Goal: Task Accomplishment & Management: Complete application form

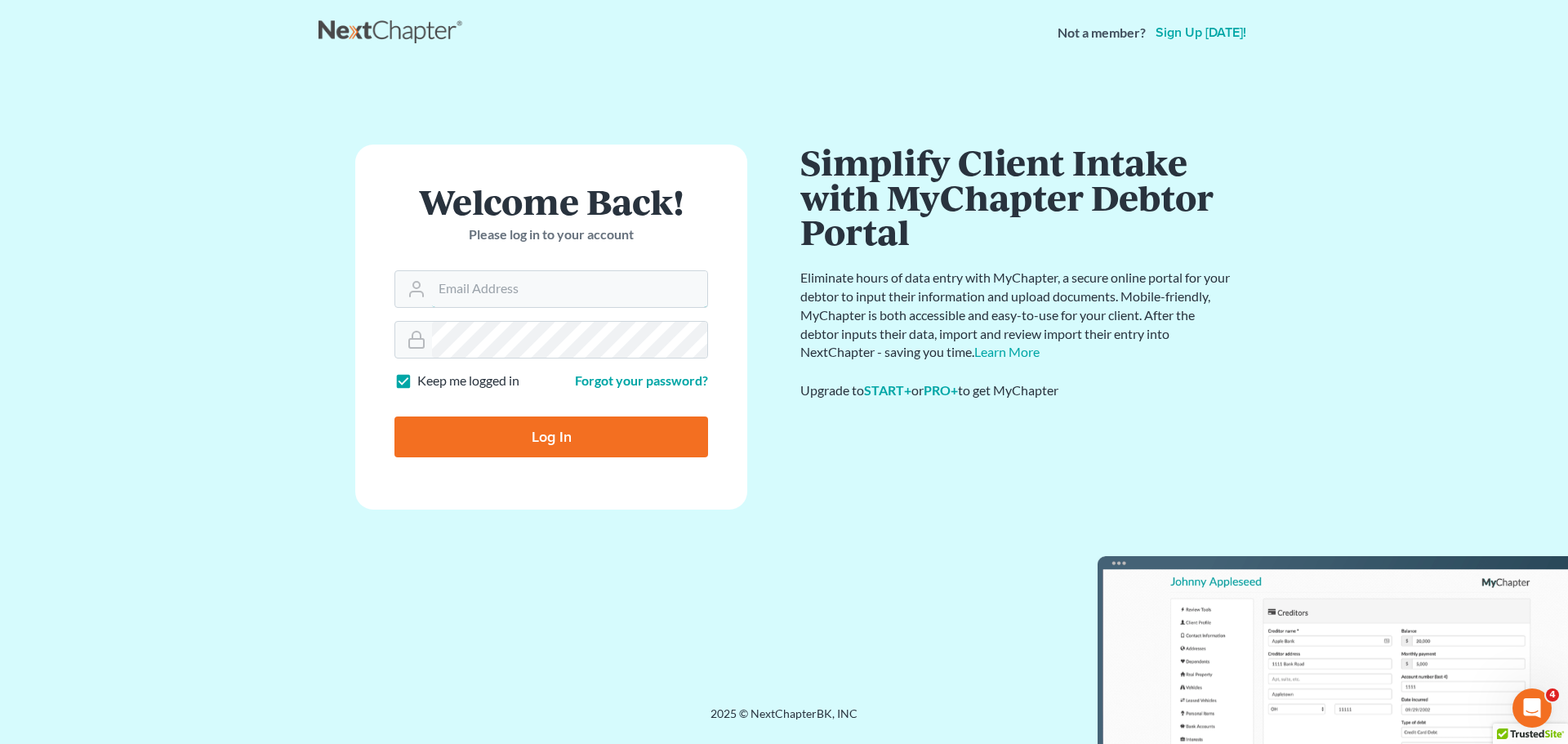
type input "[EMAIL_ADDRESS][DOMAIN_NAME]"
click at [567, 434] on input "Log In" at bounding box center [551, 437] width 313 height 40
type input "Thinking..."
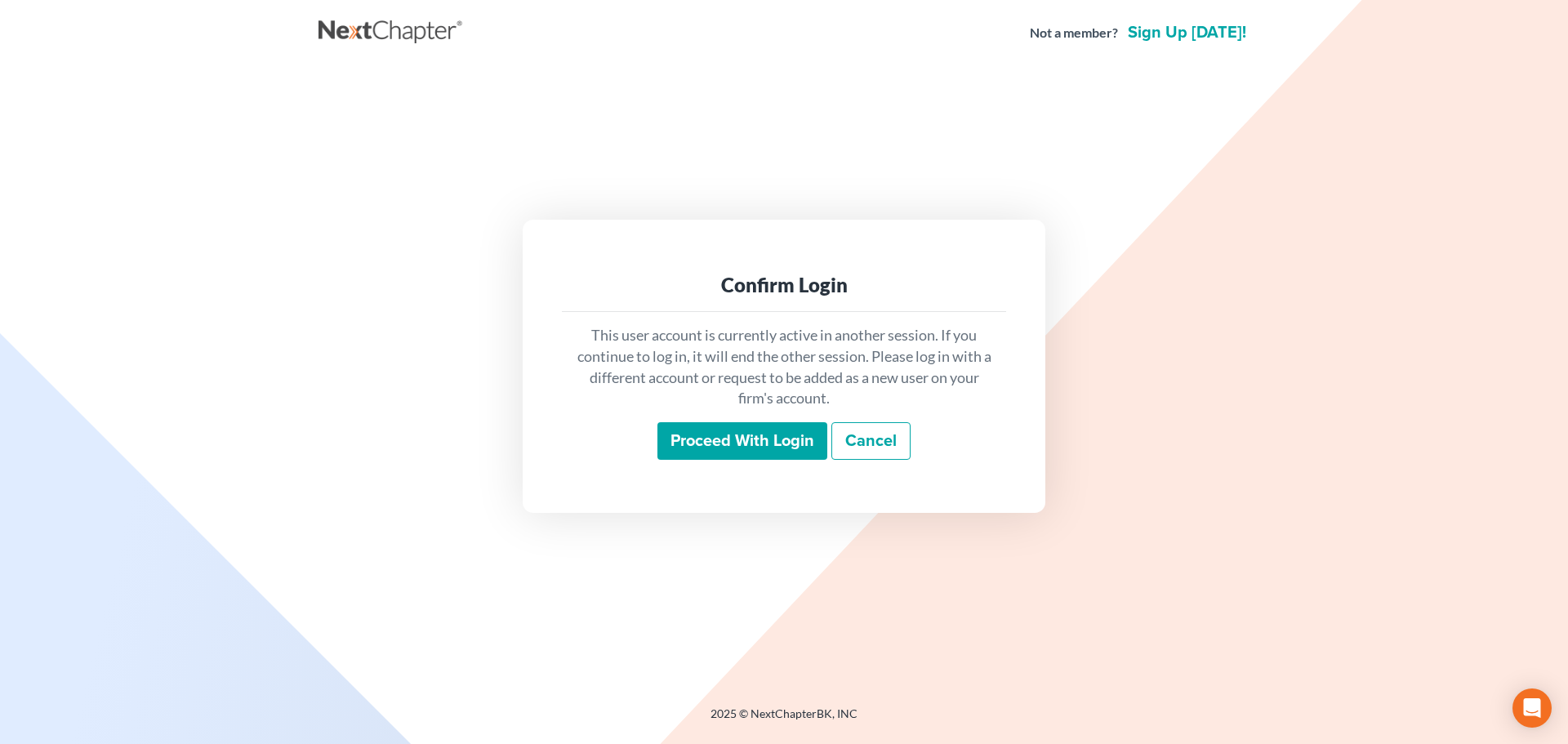
click at [671, 449] on input "Proceed with login" at bounding box center [741, 441] width 170 height 38
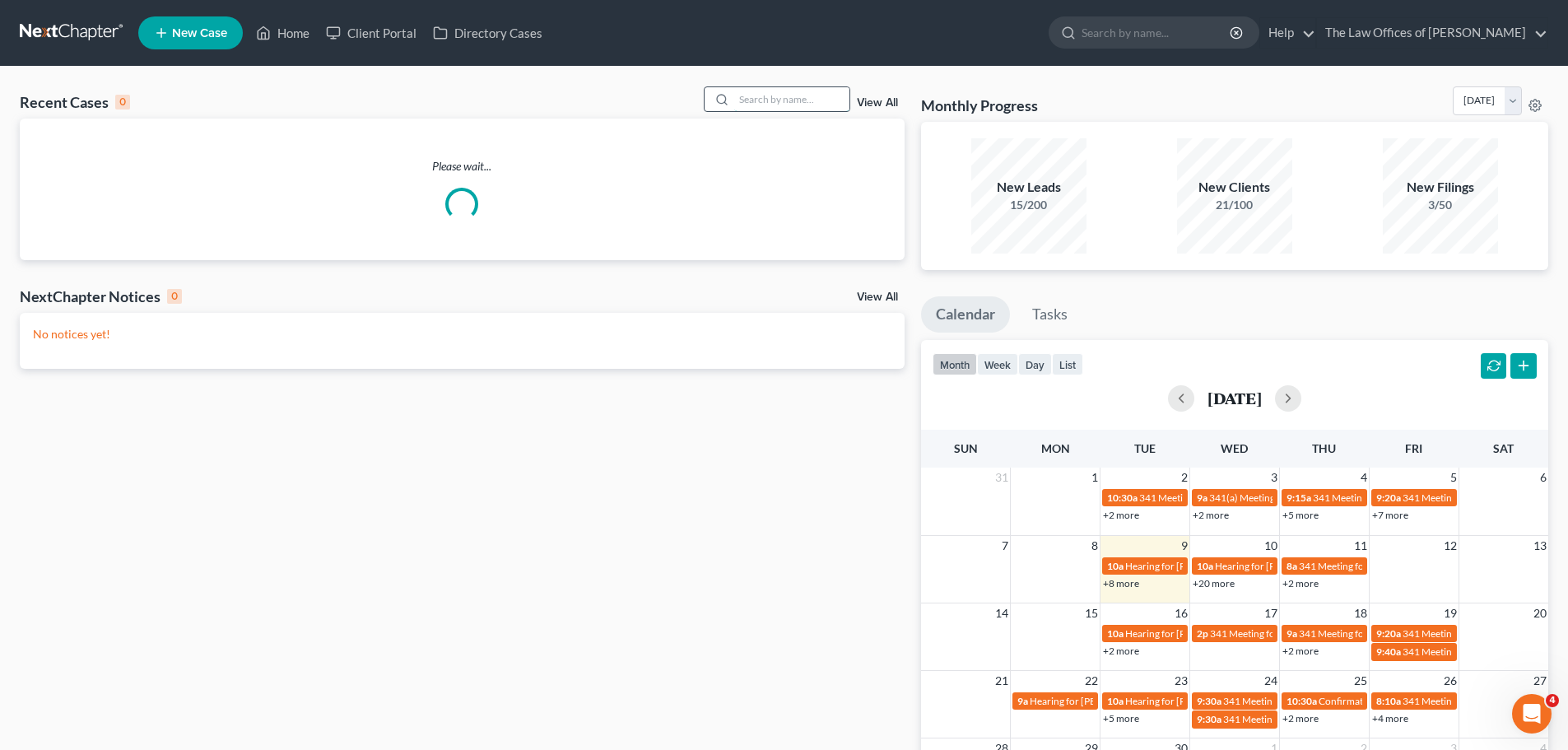
click at [787, 108] on input "search" at bounding box center [791, 100] width 115 height 24
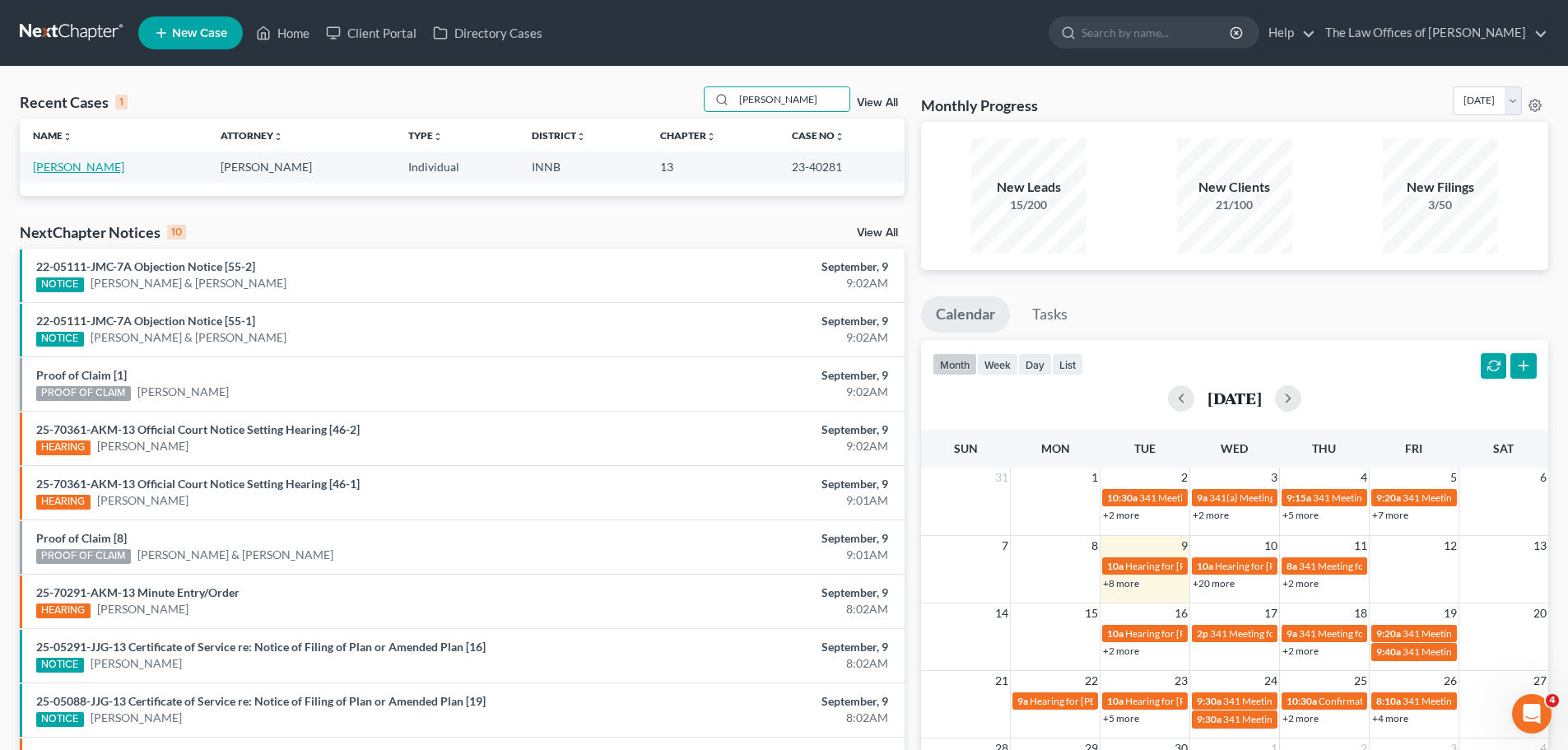
type input "[PERSON_NAME]"
click at [83, 171] on link "[PERSON_NAME]" at bounding box center [78, 167] width 91 height 14
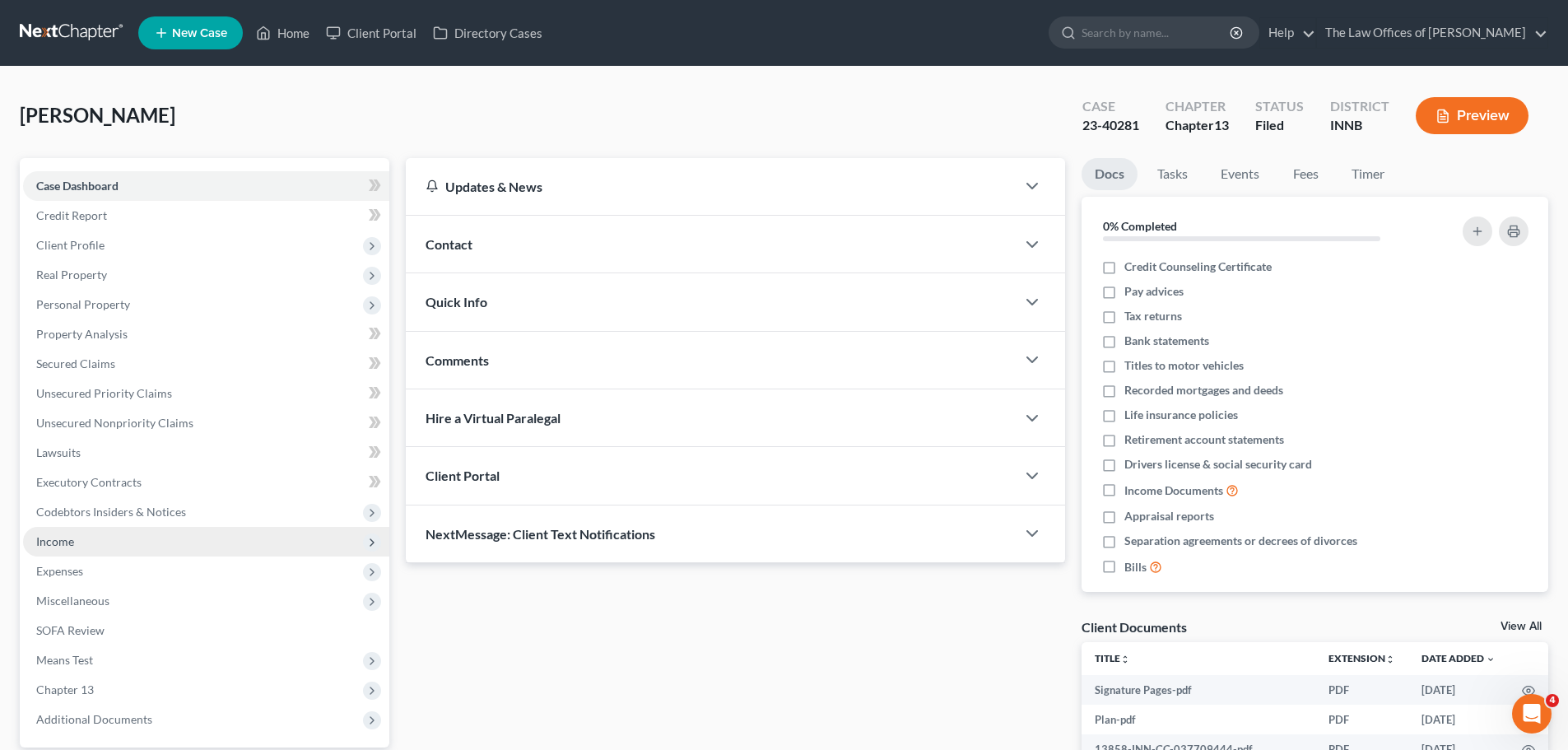
click at [116, 539] on span "Income" at bounding box center [207, 542] width 366 height 30
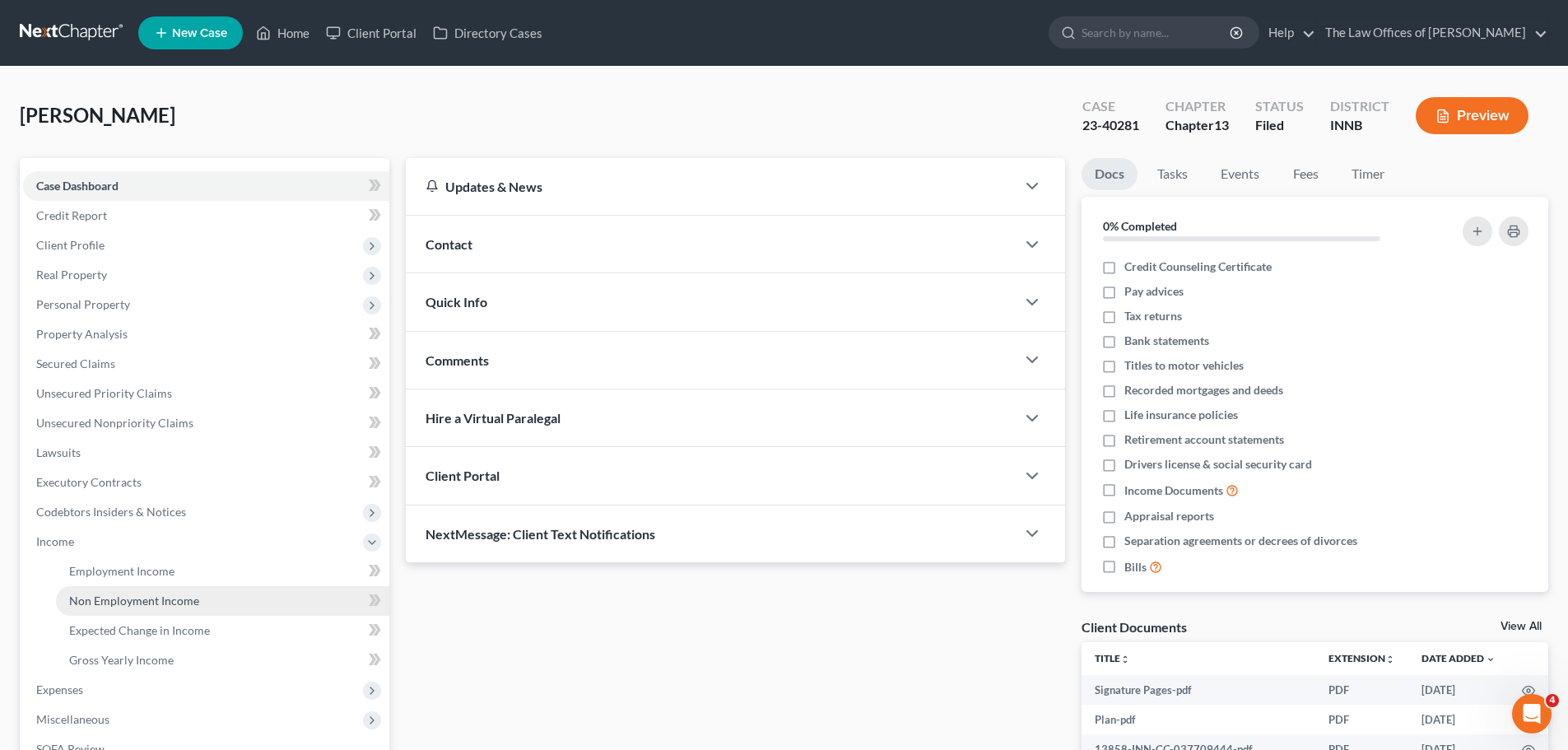
click at [164, 606] on span "Non Employment Income" at bounding box center [134, 601] width 130 height 14
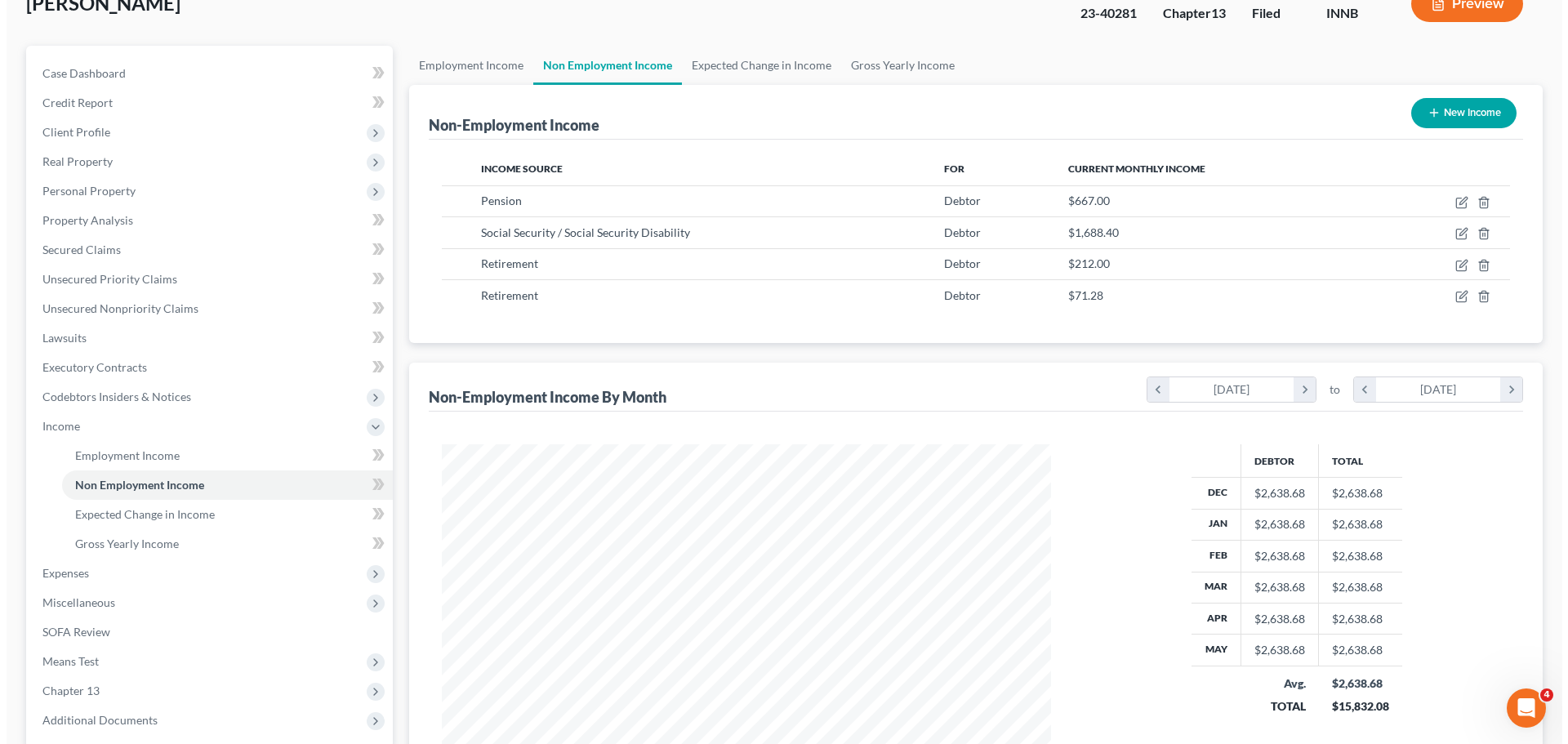
scroll to position [112, 0]
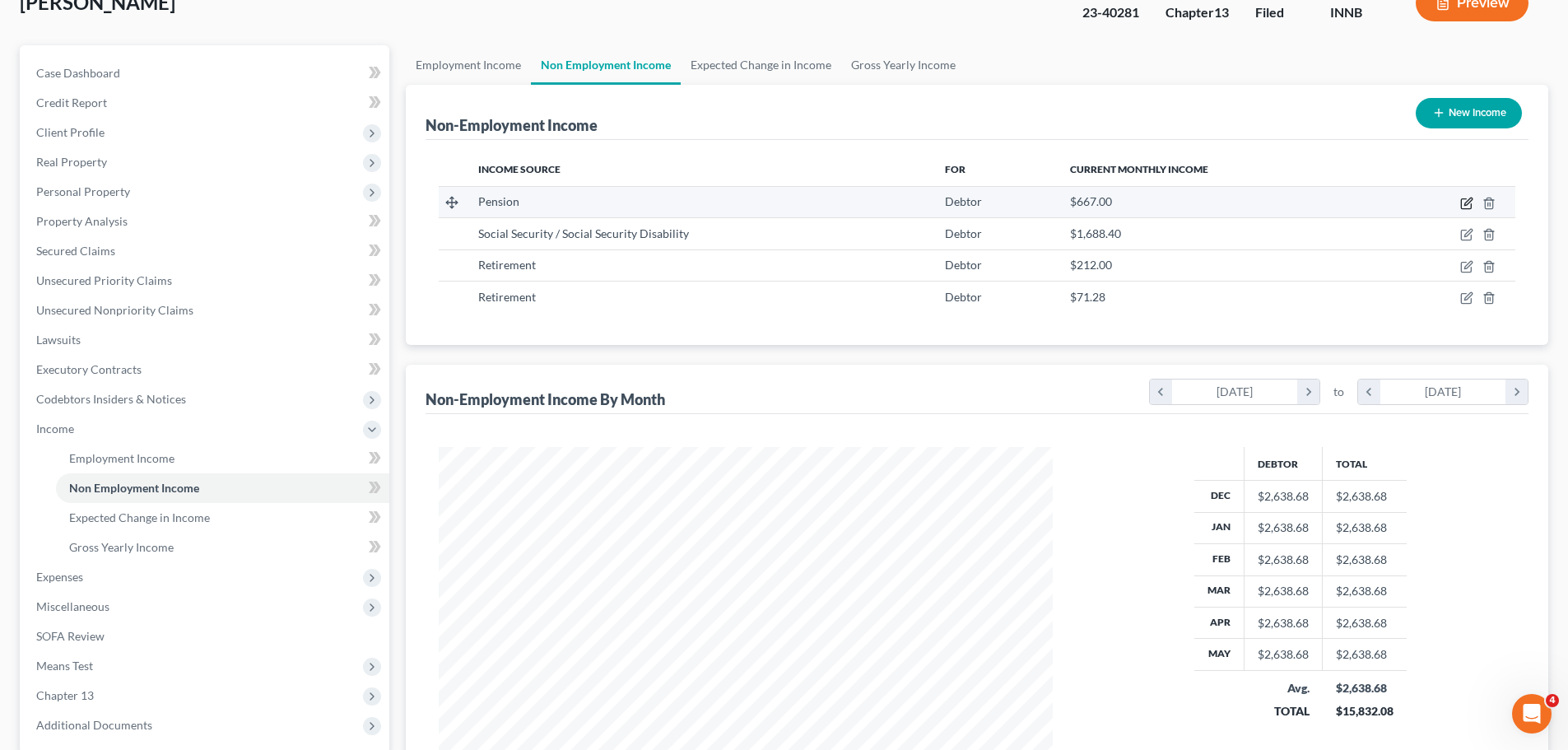
click at [1460, 201] on icon "button" at bounding box center [1465, 204] width 10 height 10
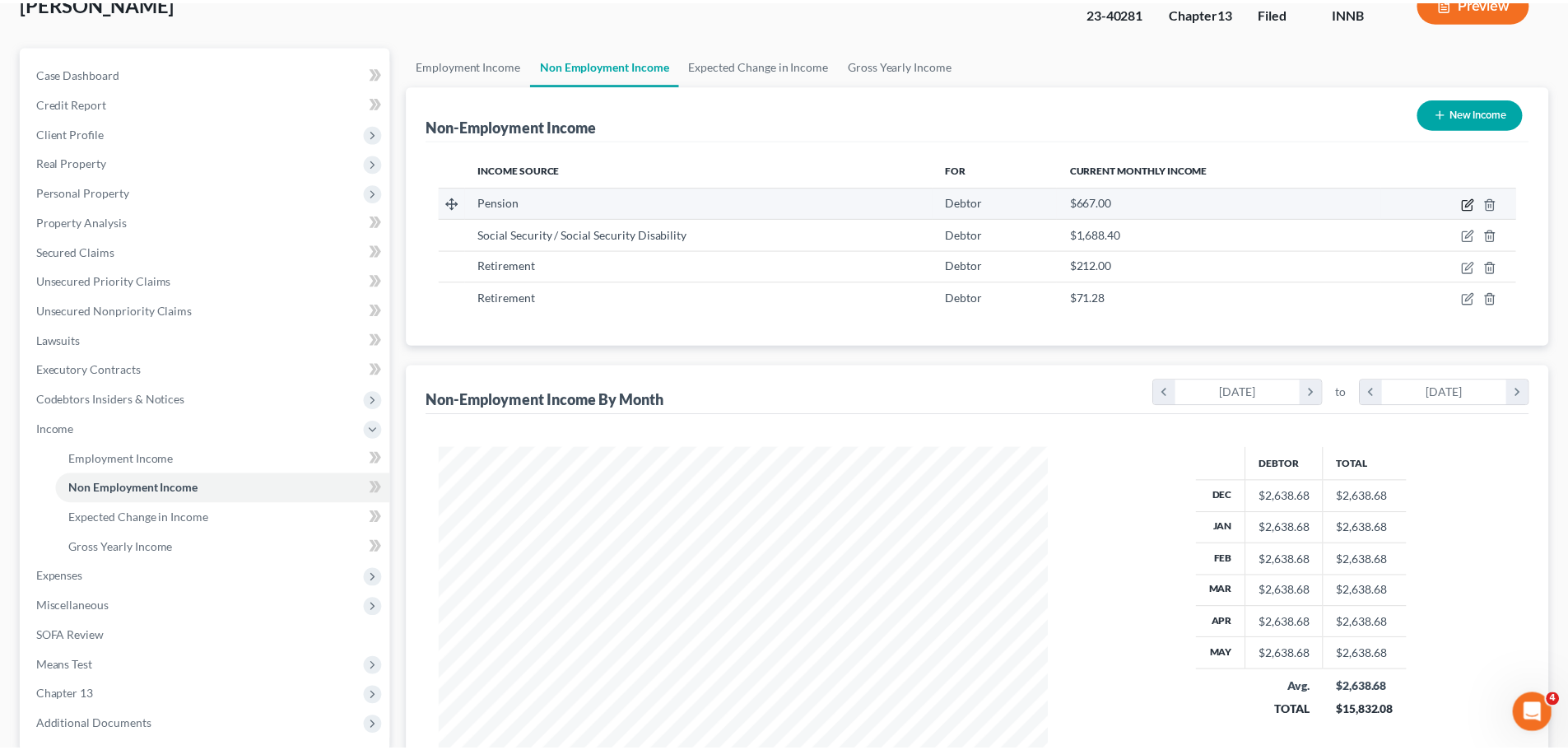
scroll to position [310, 653]
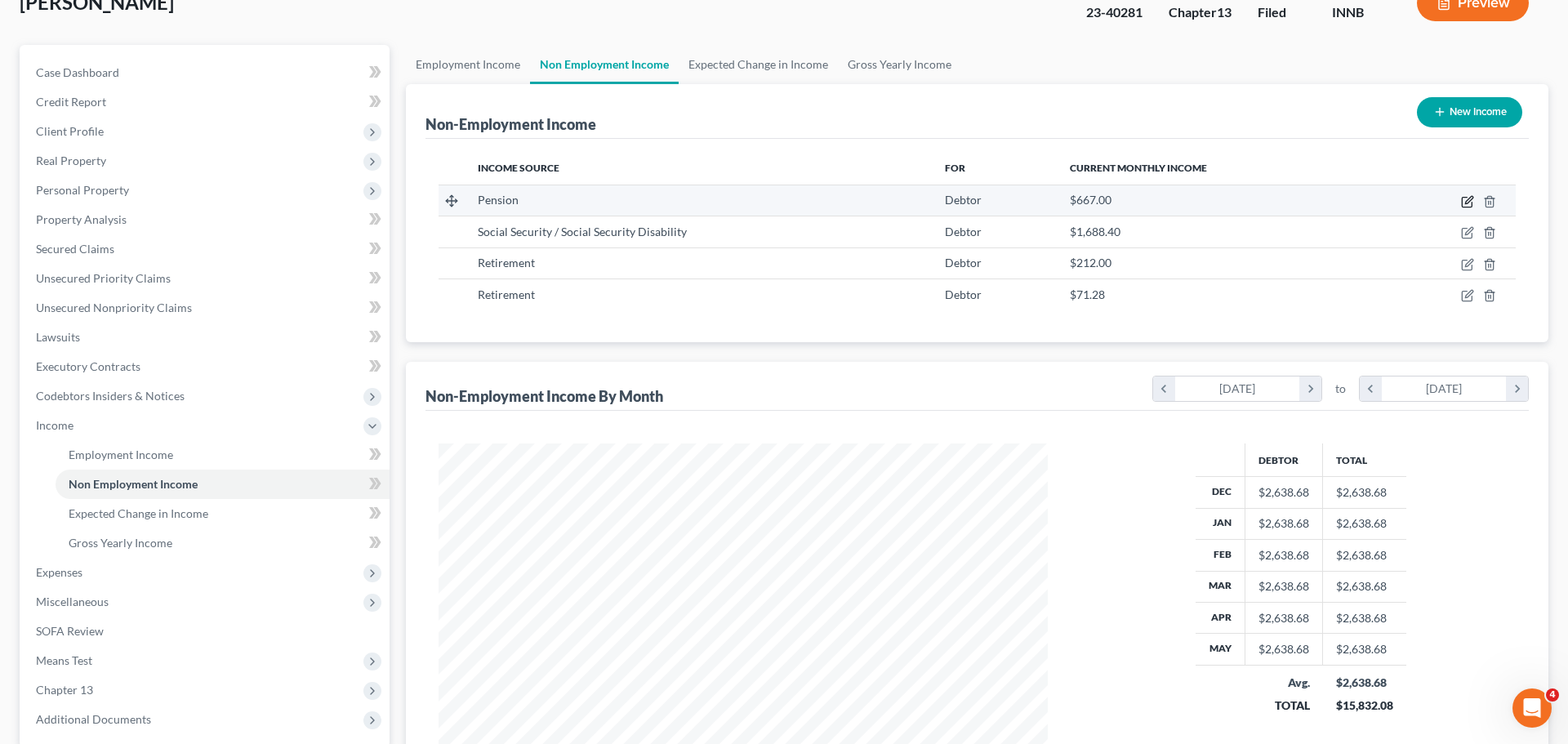
select select "2"
select select "0"
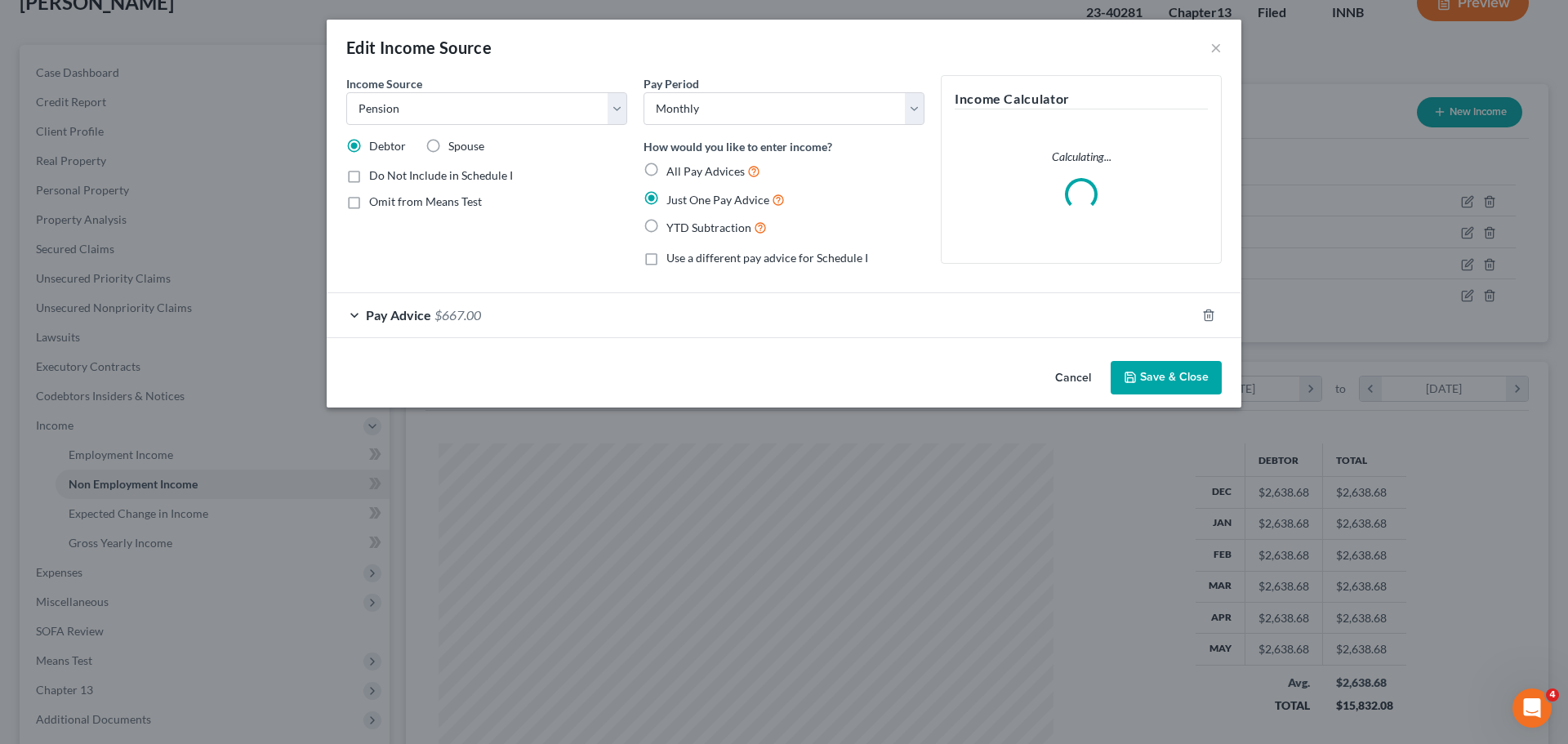
click at [1222, 46] on div "Edit Income Source ×" at bounding box center [784, 47] width 914 height 55
click at [1215, 46] on button "×" at bounding box center [1216, 47] width 11 height 20
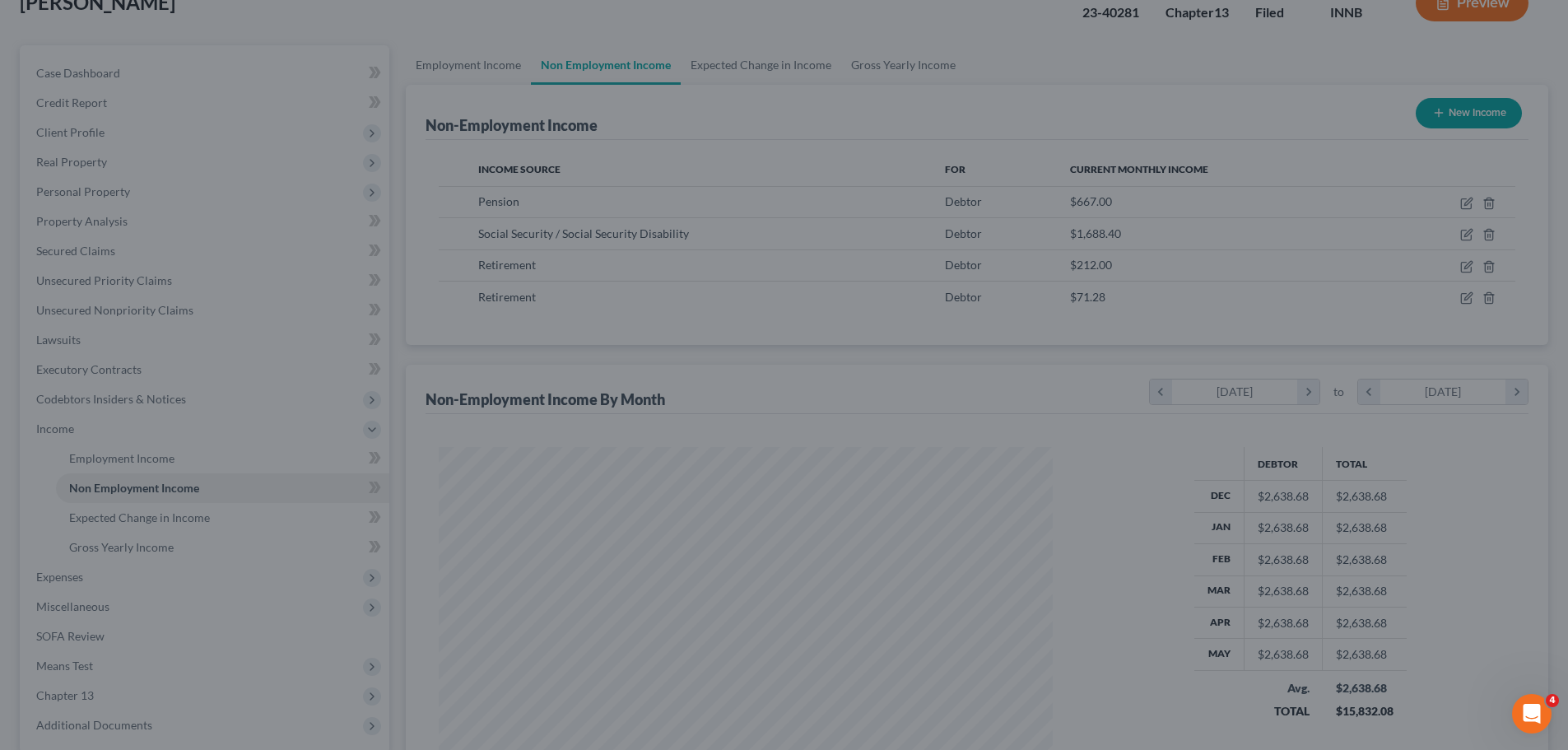
scroll to position [822949, 822307]
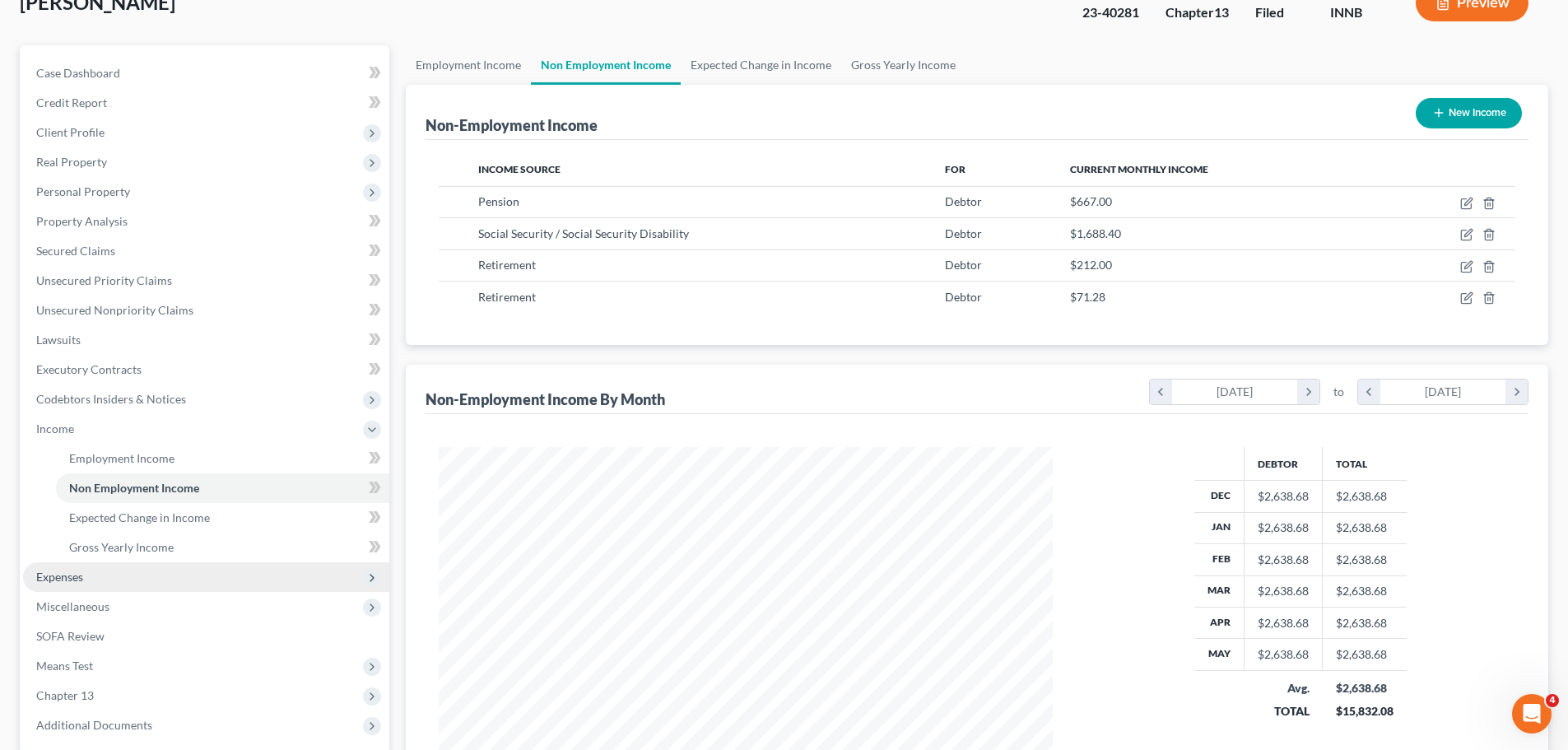
click at [102, 589] on span "Expenses" at bounding box center [207, 577] width 366 height 30
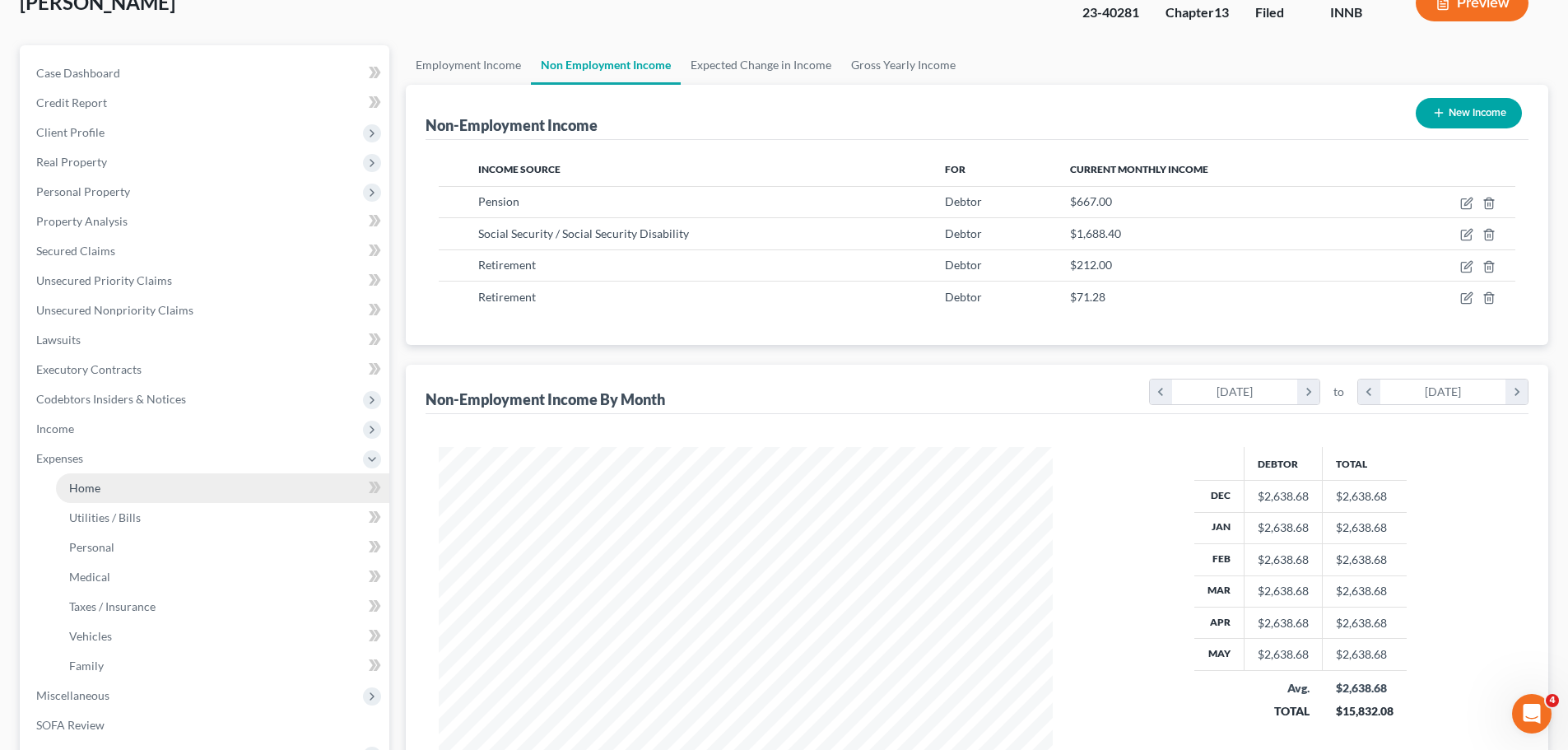
click at [108, 495] on link "Home" at bounding box center [222, 488] width 333 height 30
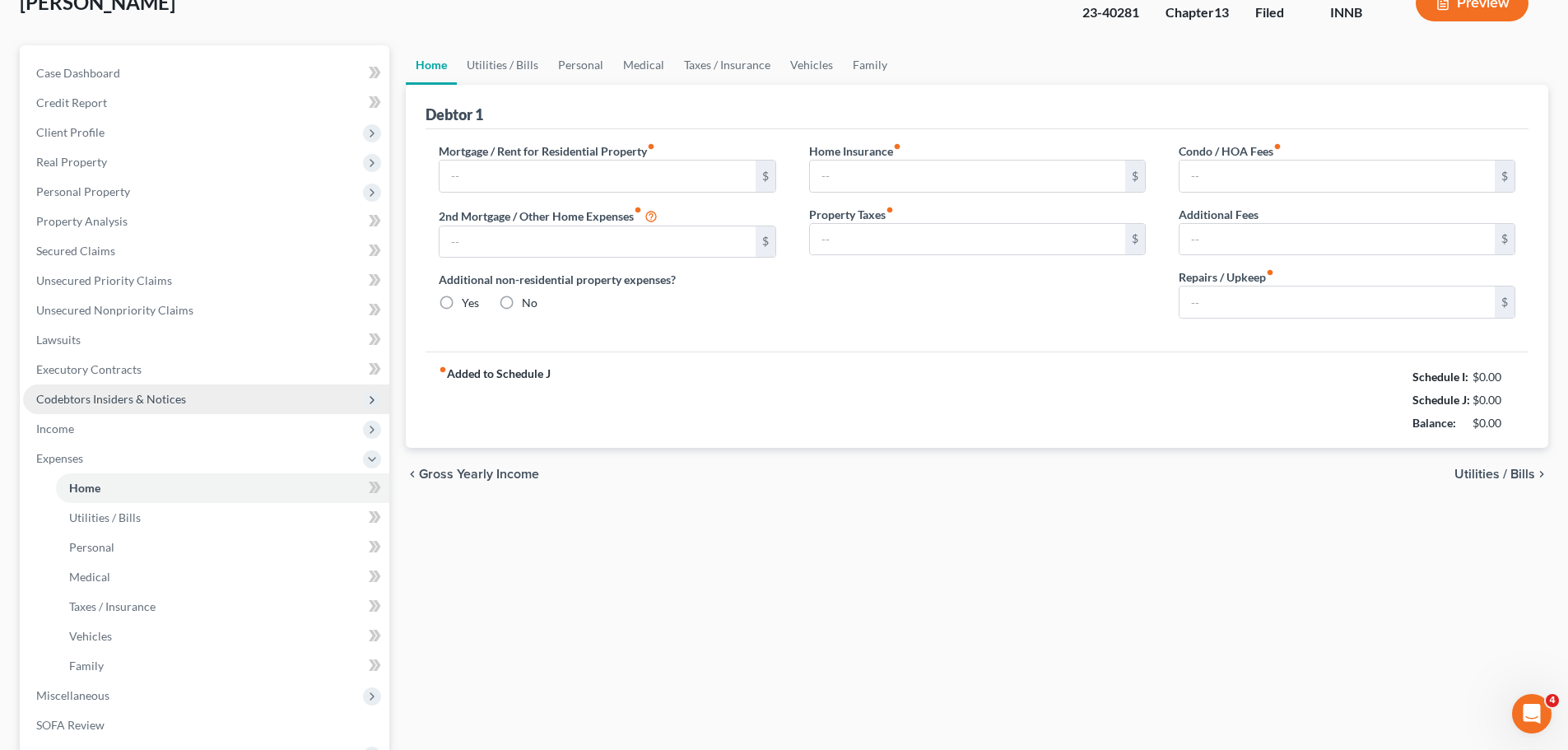
scroll to position [9, 0]
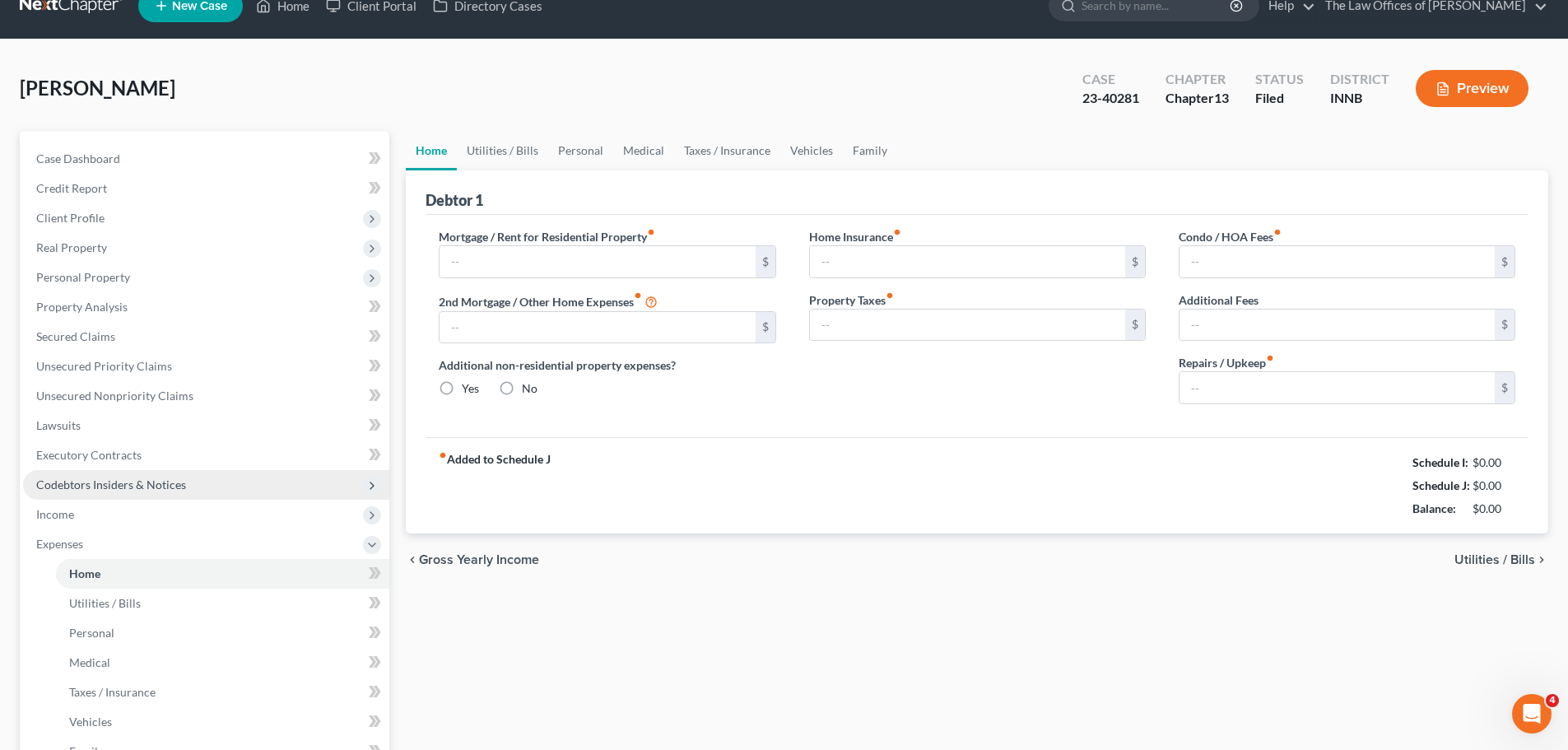
type input "1,490.00"
type input "0.00"
radio input "true"
type input "27.00"
type input "0.00"
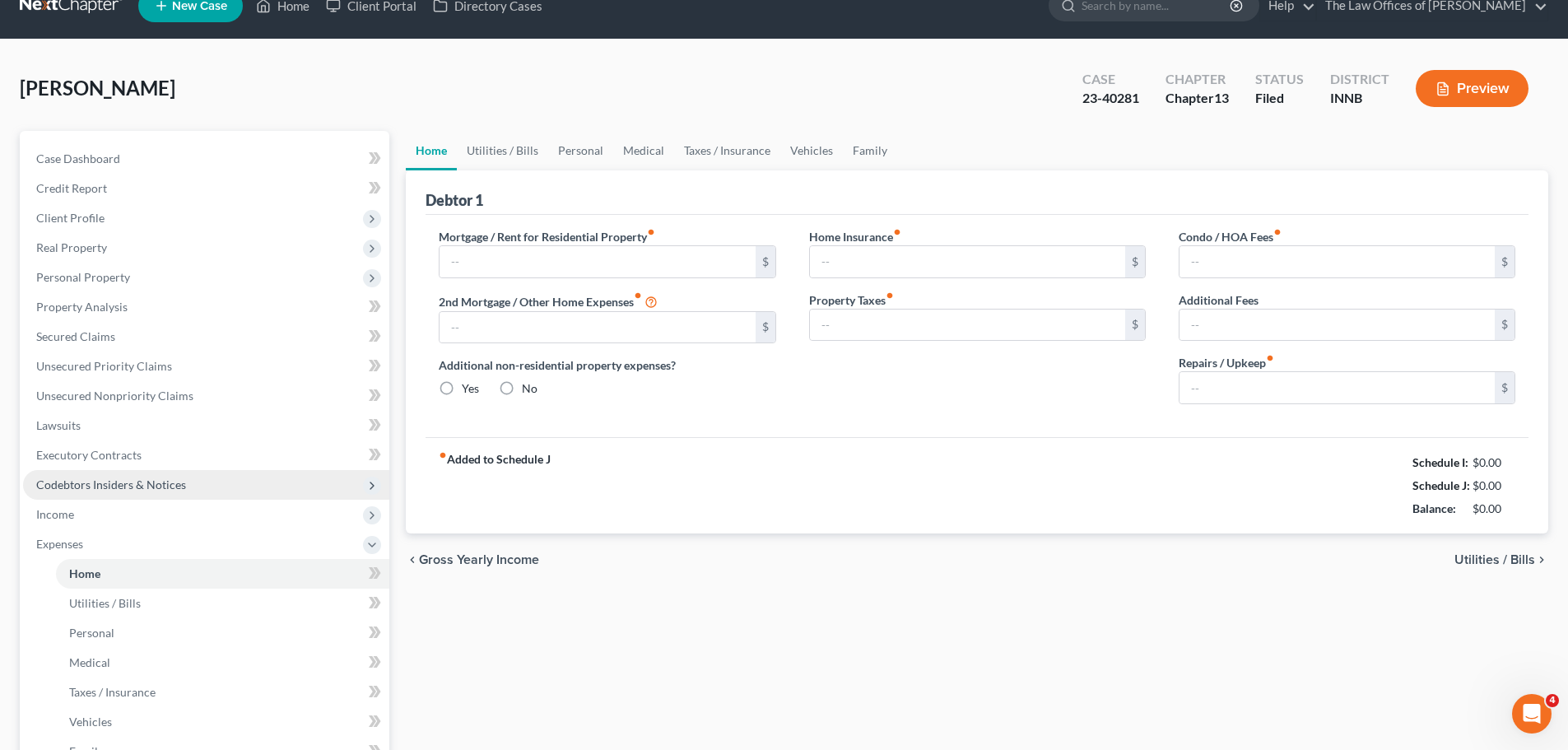
type input "0.00"
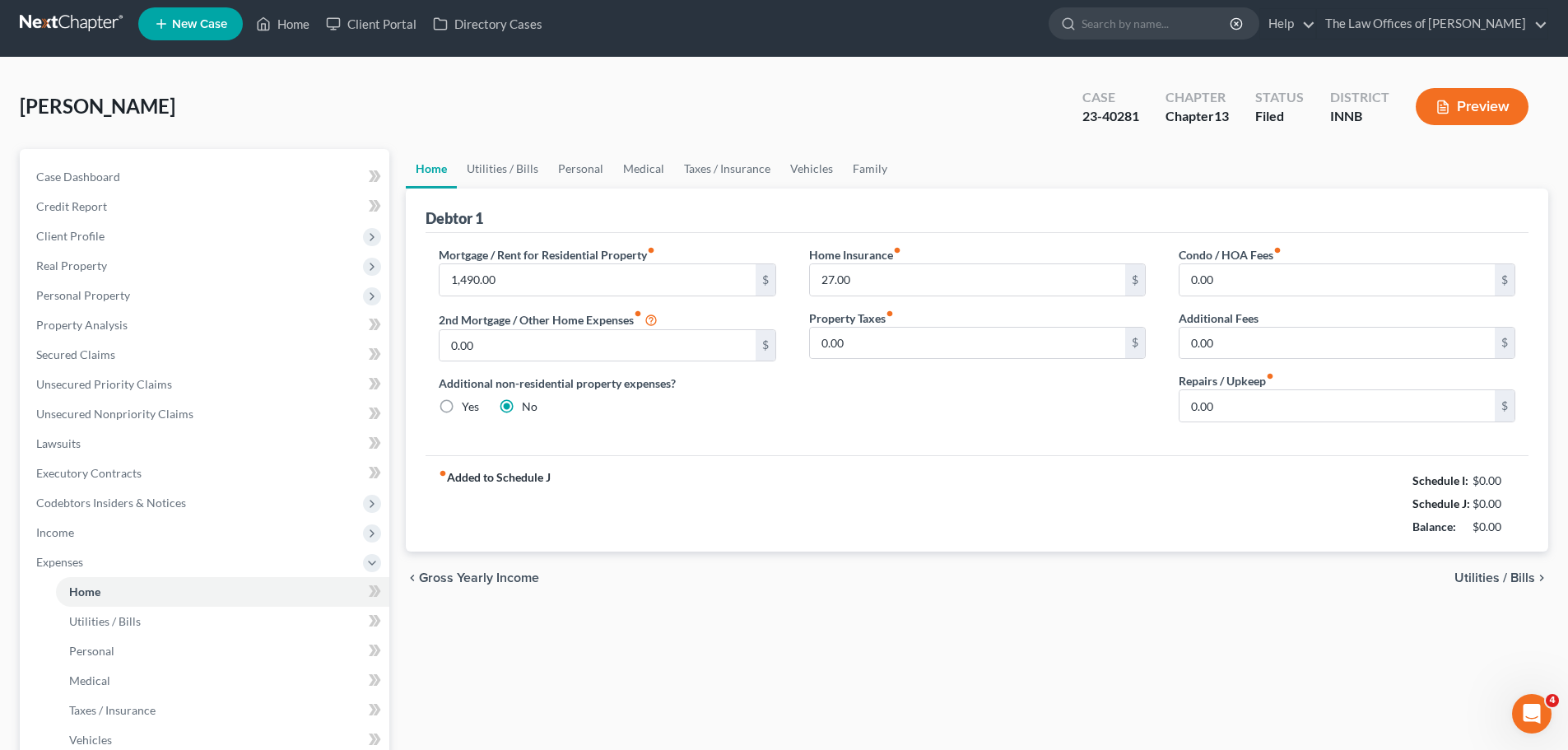
scroll to position [0, 0]
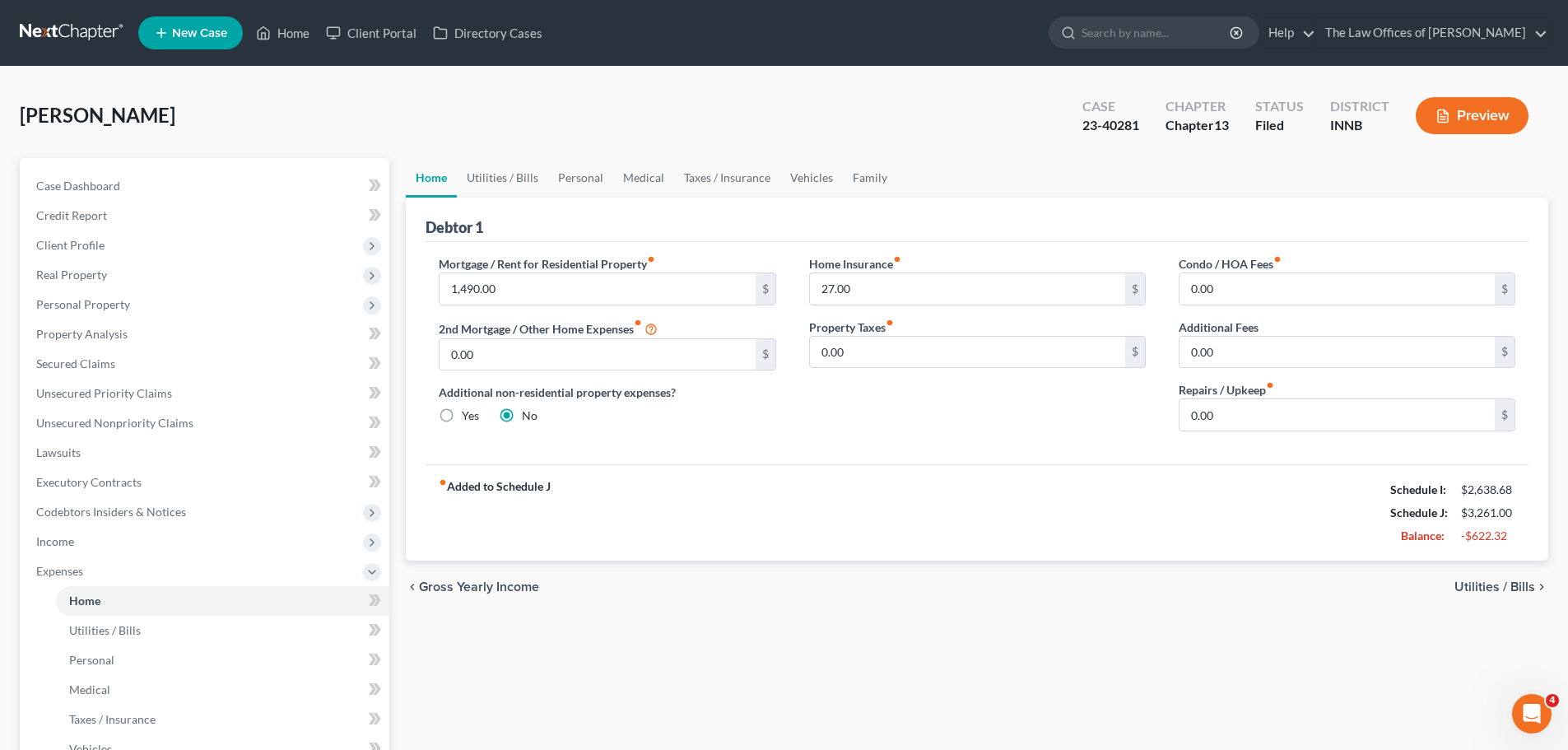
drag, startPoint x: 105, startPoint y: 534, endPoint x: 6, endPoint y: 537, distance: 99.0
click at [105, 534] on span "Income" at bounding box center [207, 542] width 366 height 30
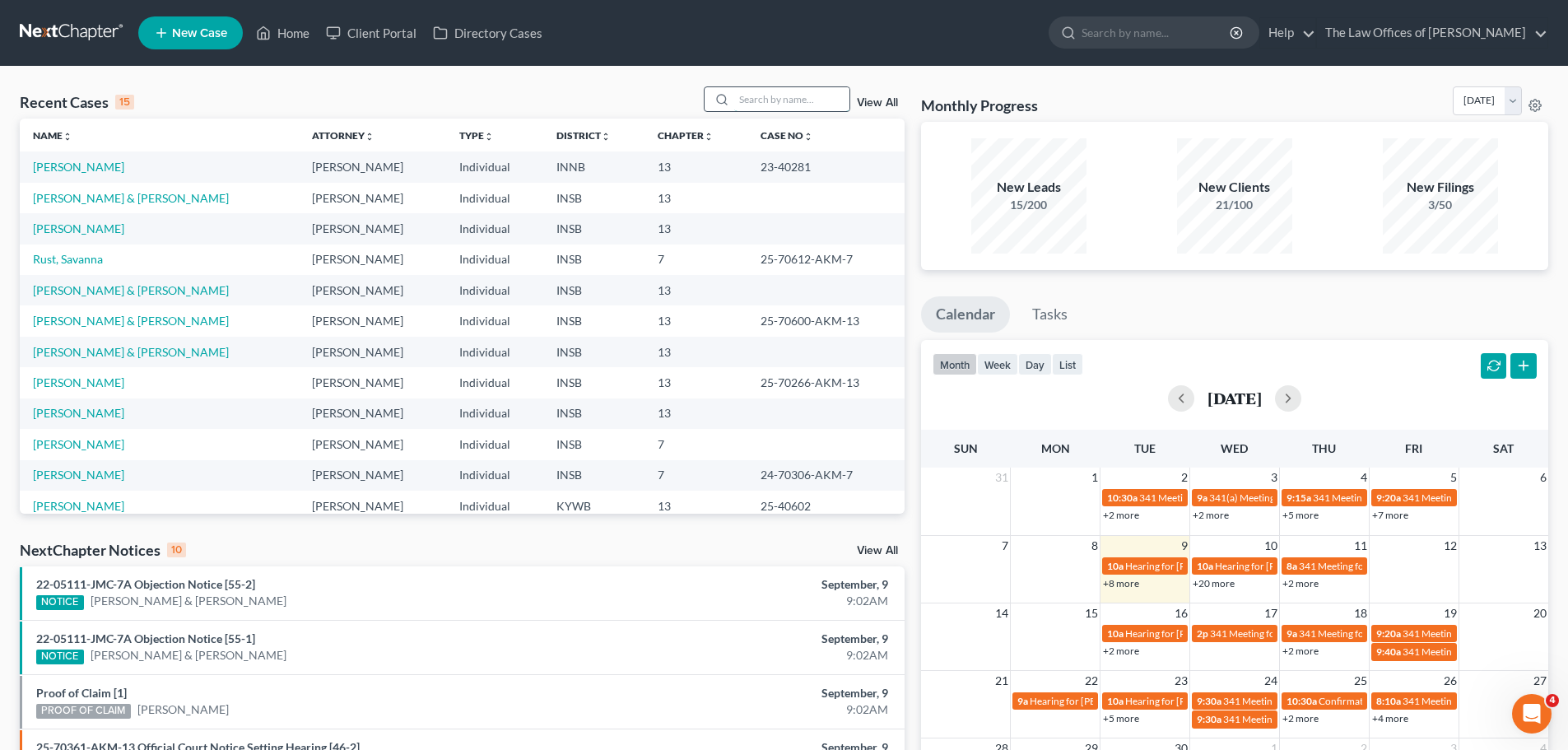
click at [751, 99] on input "search" at bounding box center [791, 100] width 115 height 24
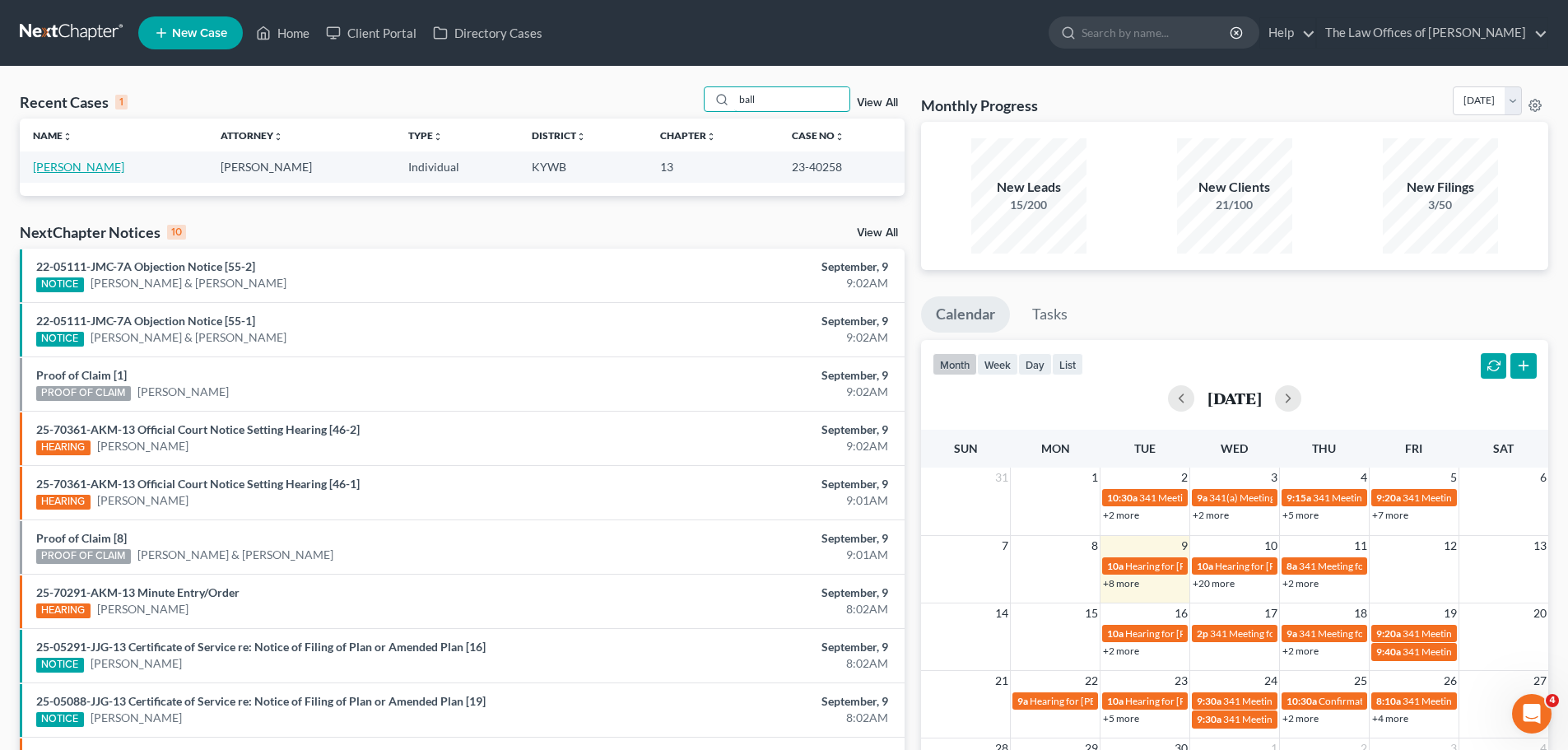
type input "ball"
click at [61, 169] on link "Ball, Travis" at bounding box center [78, 167] width 91 height 14
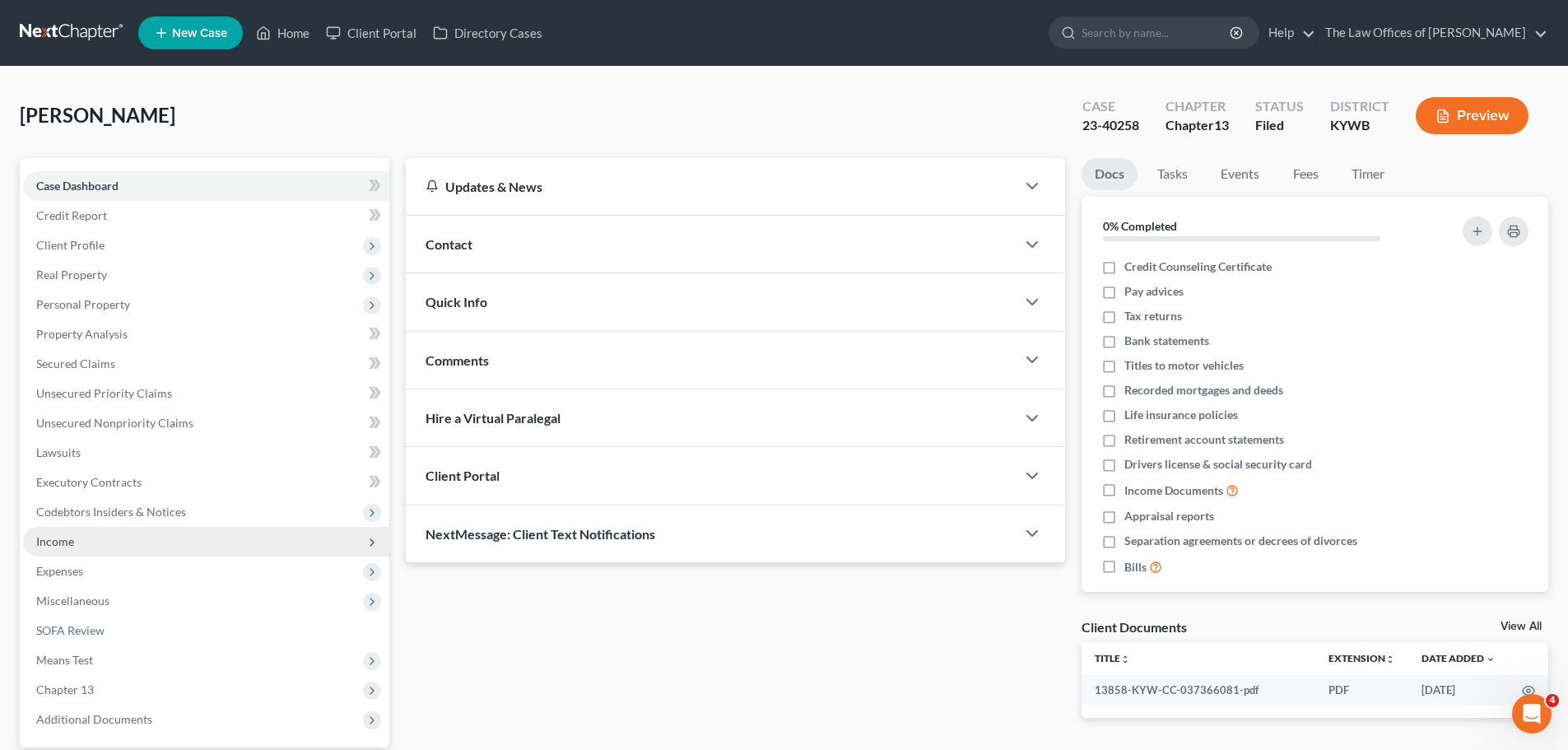
click at [130, 547] on span "Income" at bounding box center [207, 542] width 366 height 30
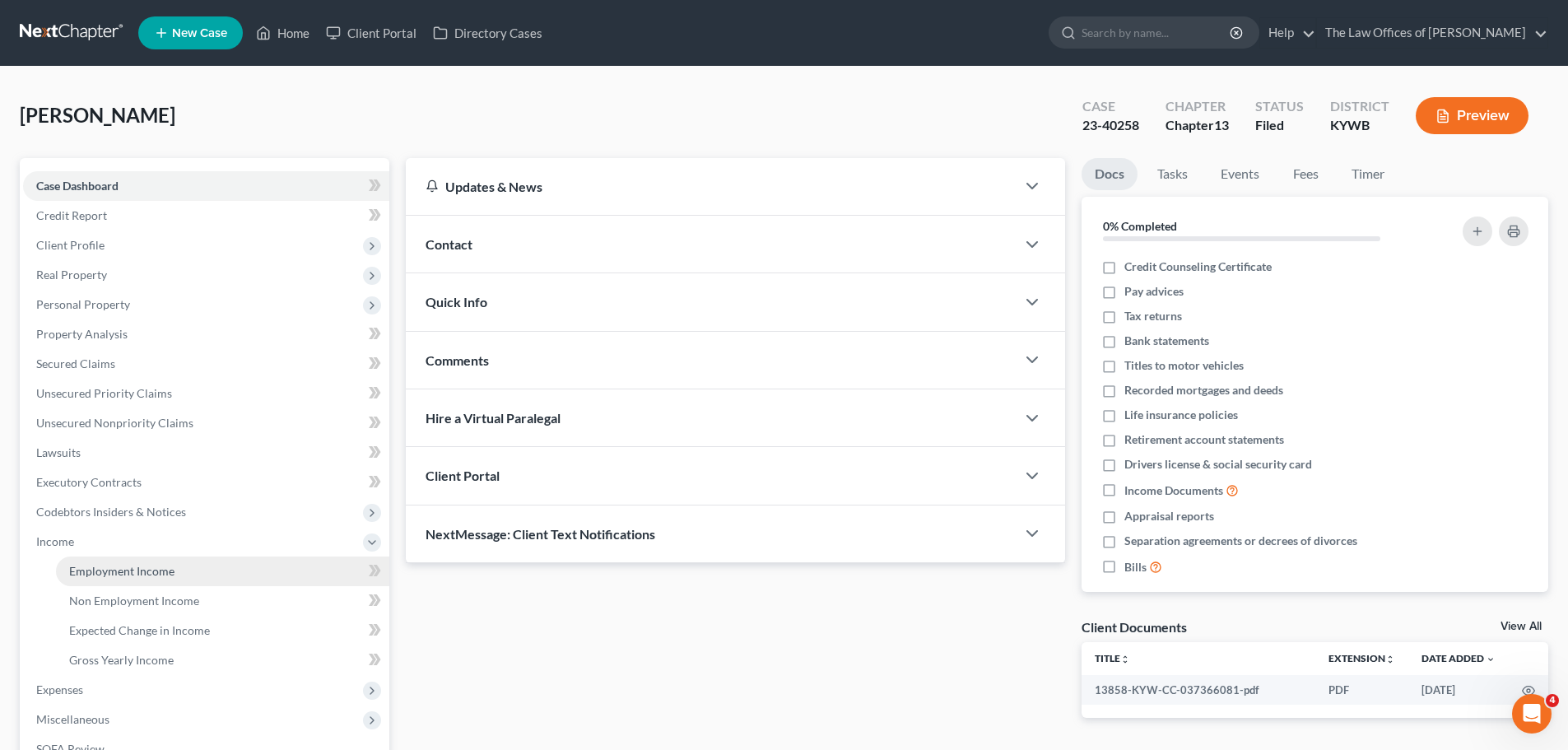
click at [134, 576] on span "Employment Income" at bounding box center [121, 571] width 105 height 14
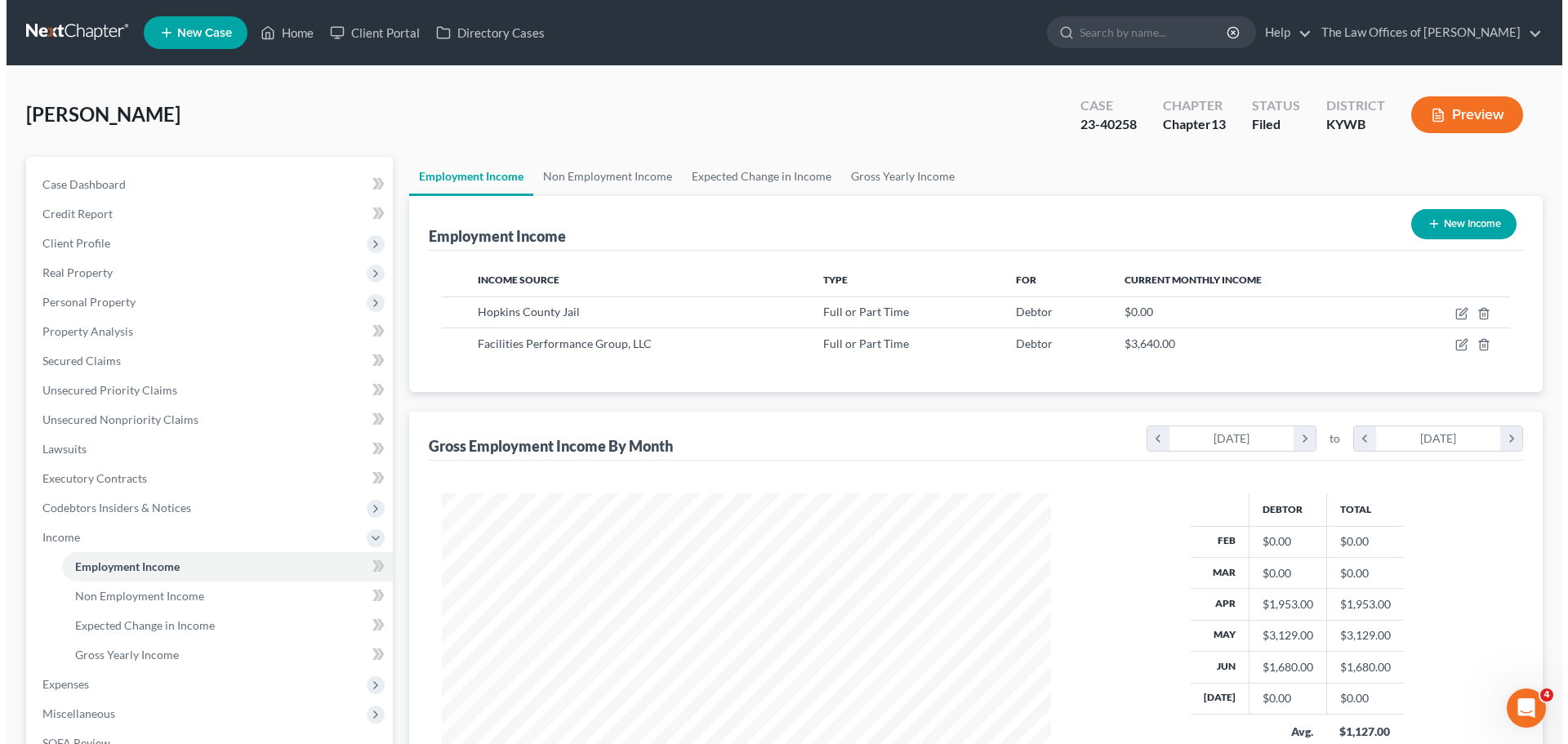
scroll to position [305, 641]
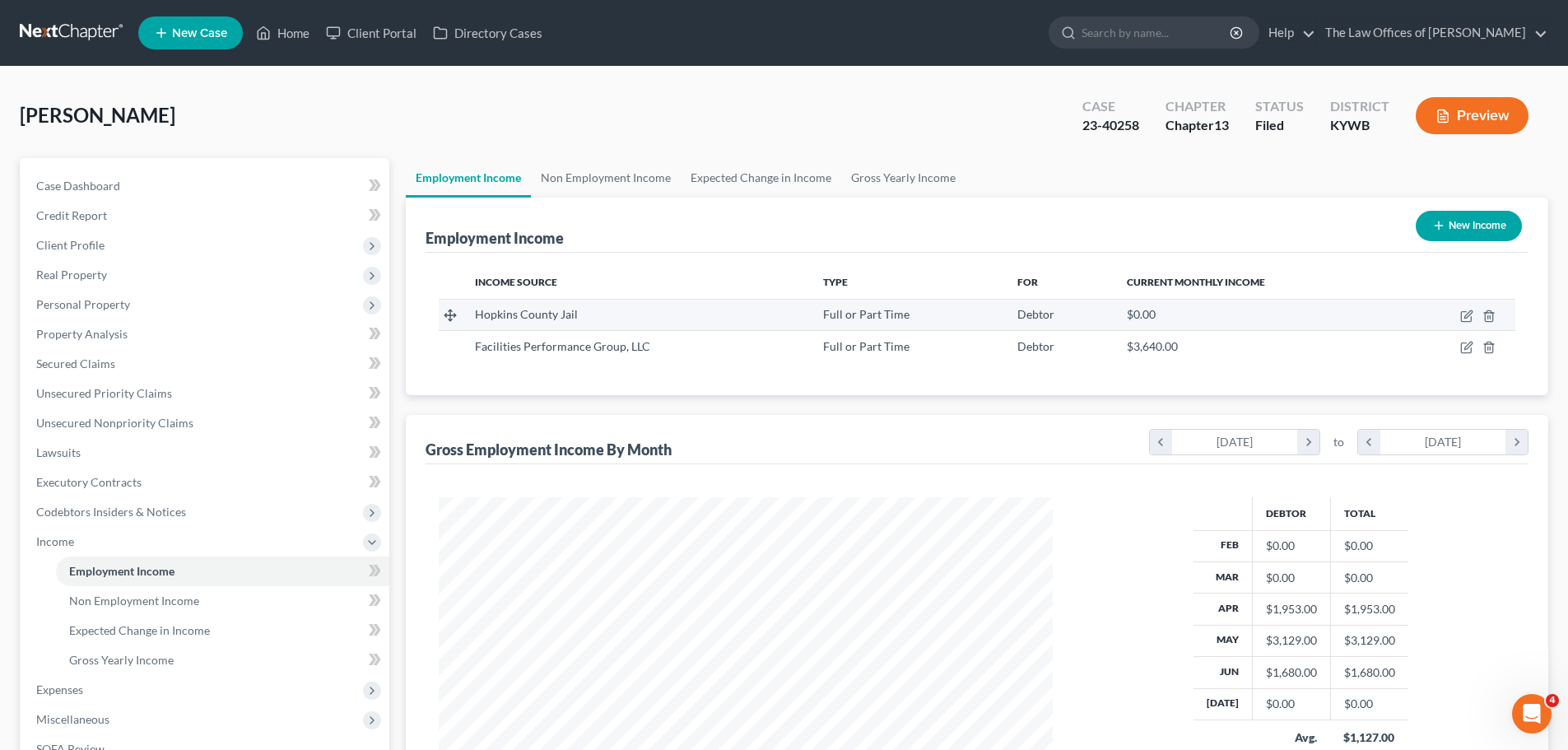
click at [1464, 323] on td at bounding box center [1456, 314] width 118 height 31
click at [1466, 315] on icon "button" at bounding box center [1467, 314] width 8 height 8
select select "0"
select select "18"
select select "1"
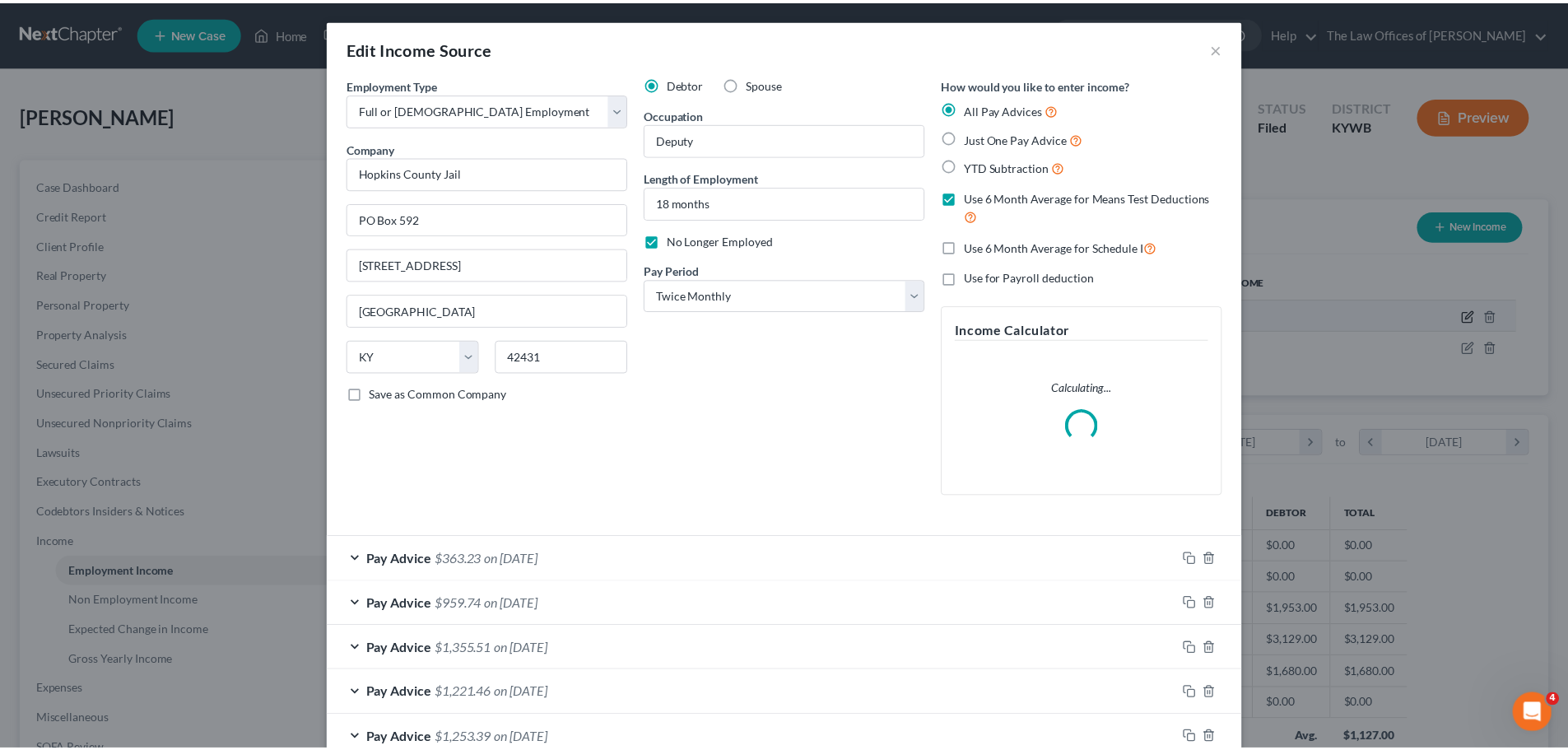
scroll to position [310, 653]
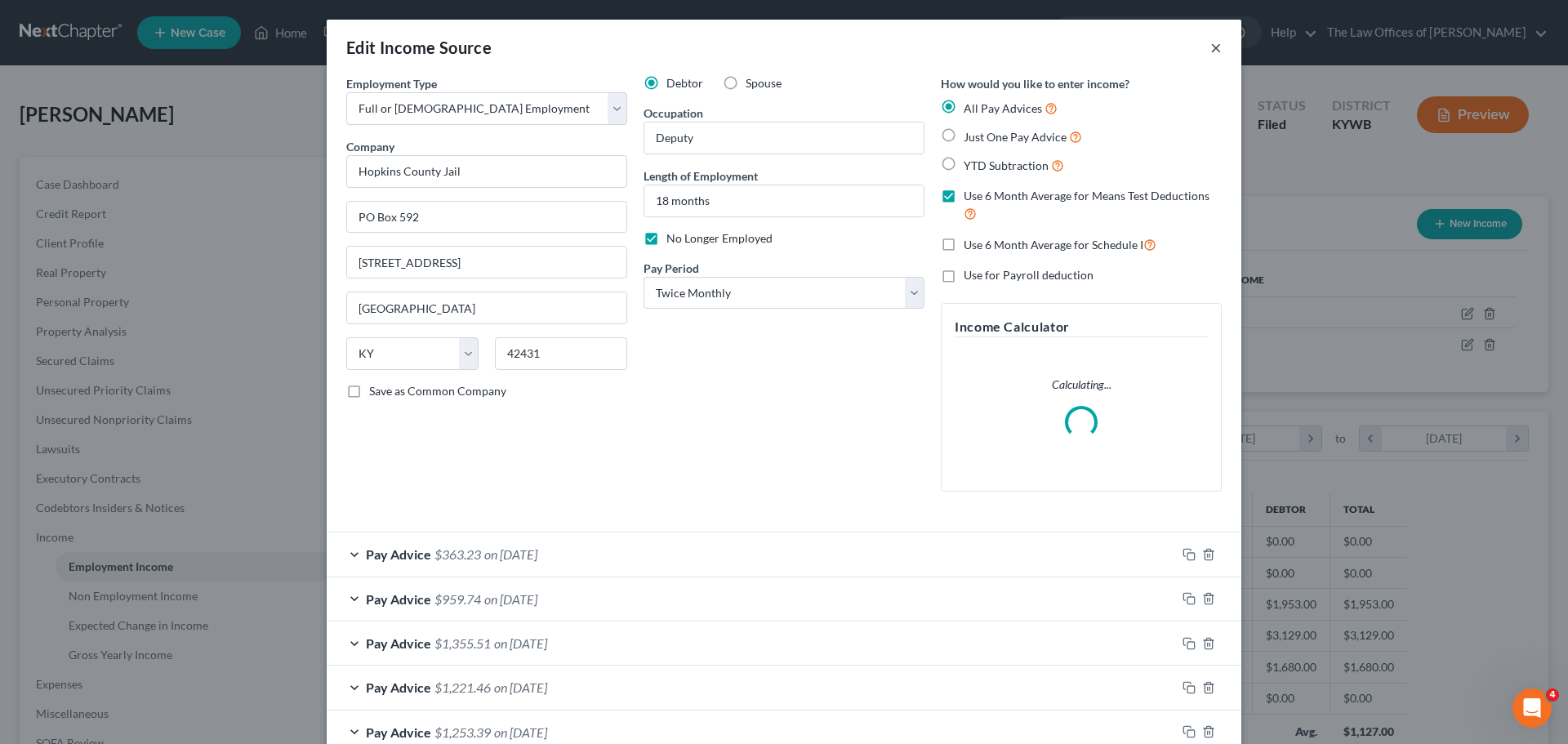
click at [1211, 46] on button "×" at bounding box center [1216, 47] width 11 height 20
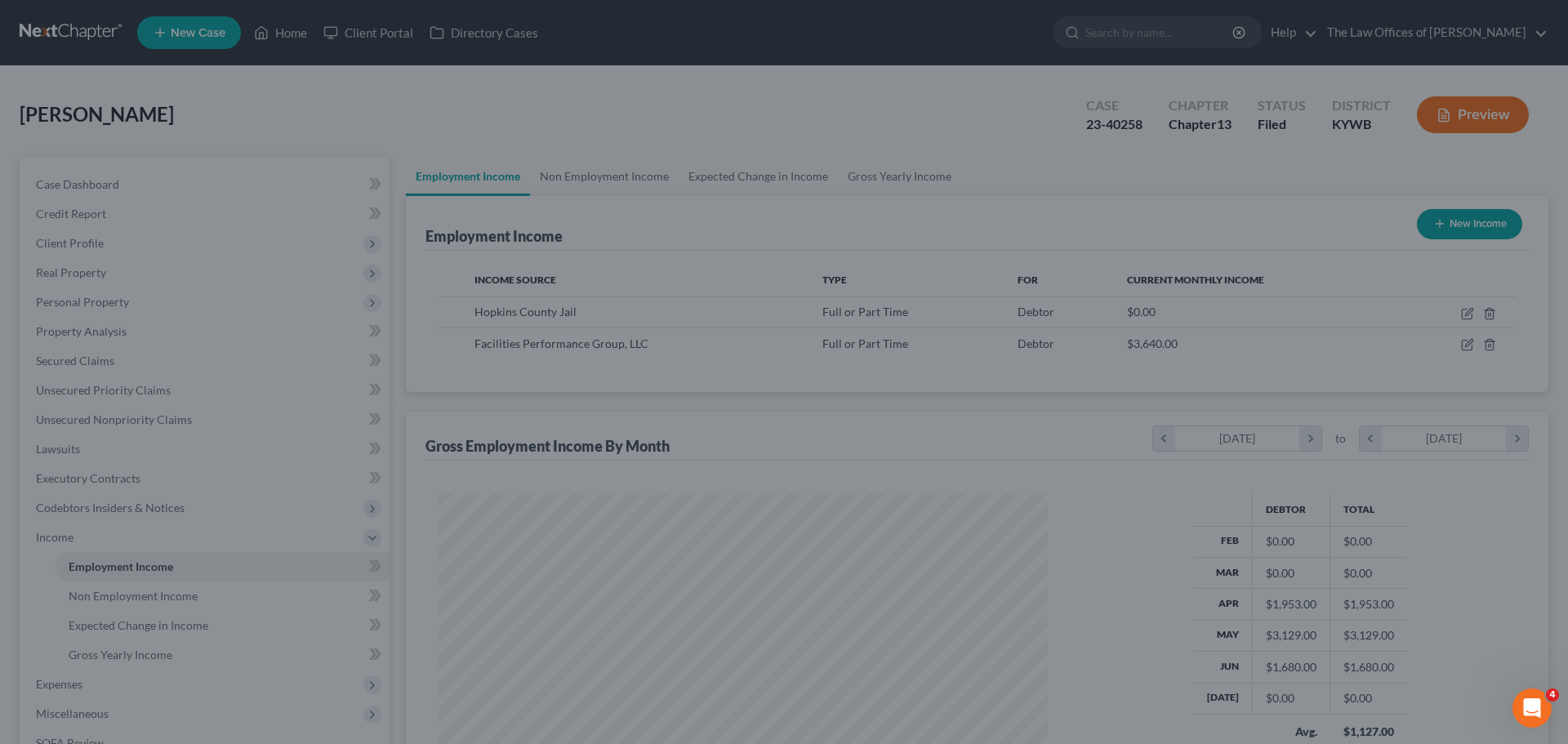
scroll to position [816365, 815985]
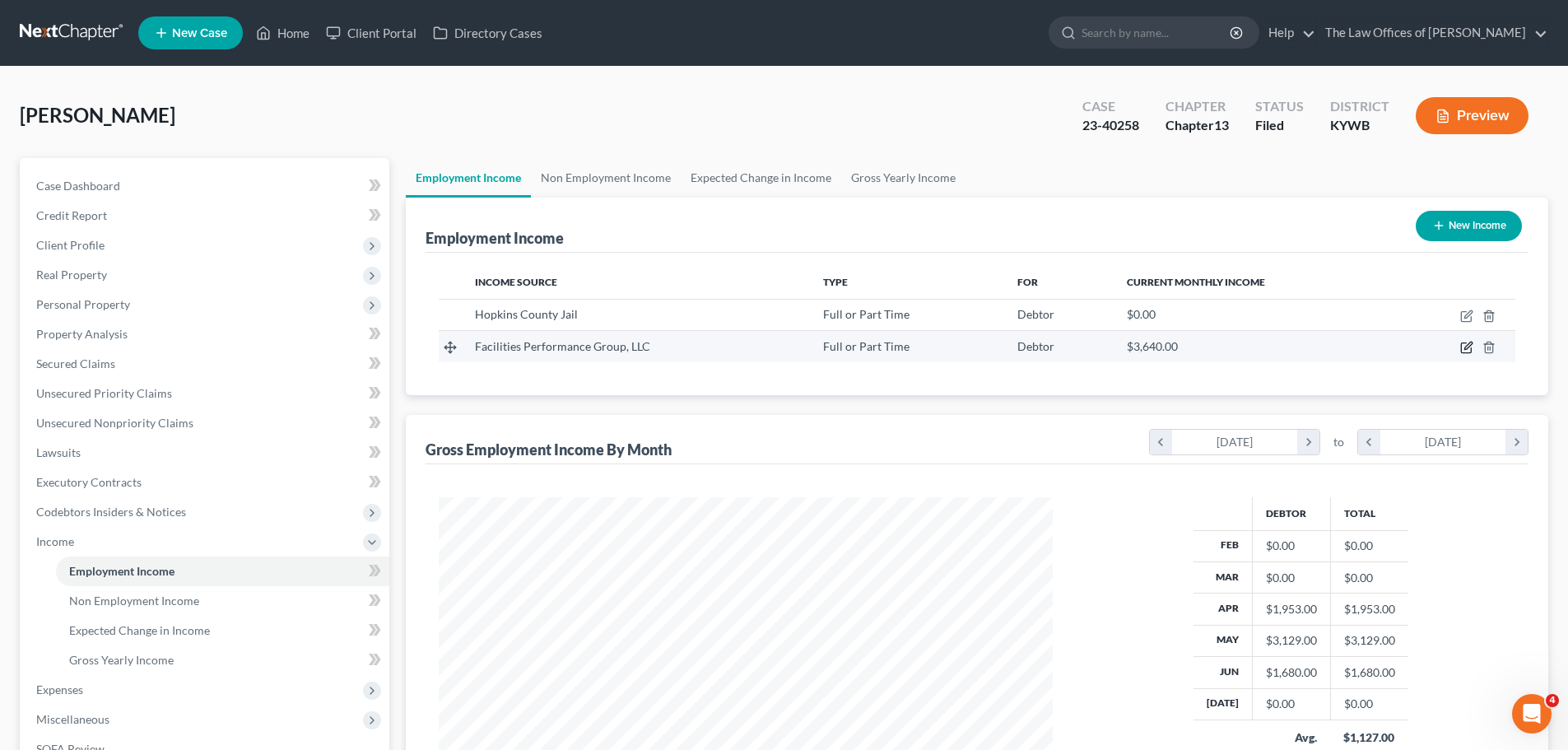
click at [1466, 343] on icon "button" at bounding box center [1465, 347] width 10 height 10
select select "0"
select select "2"
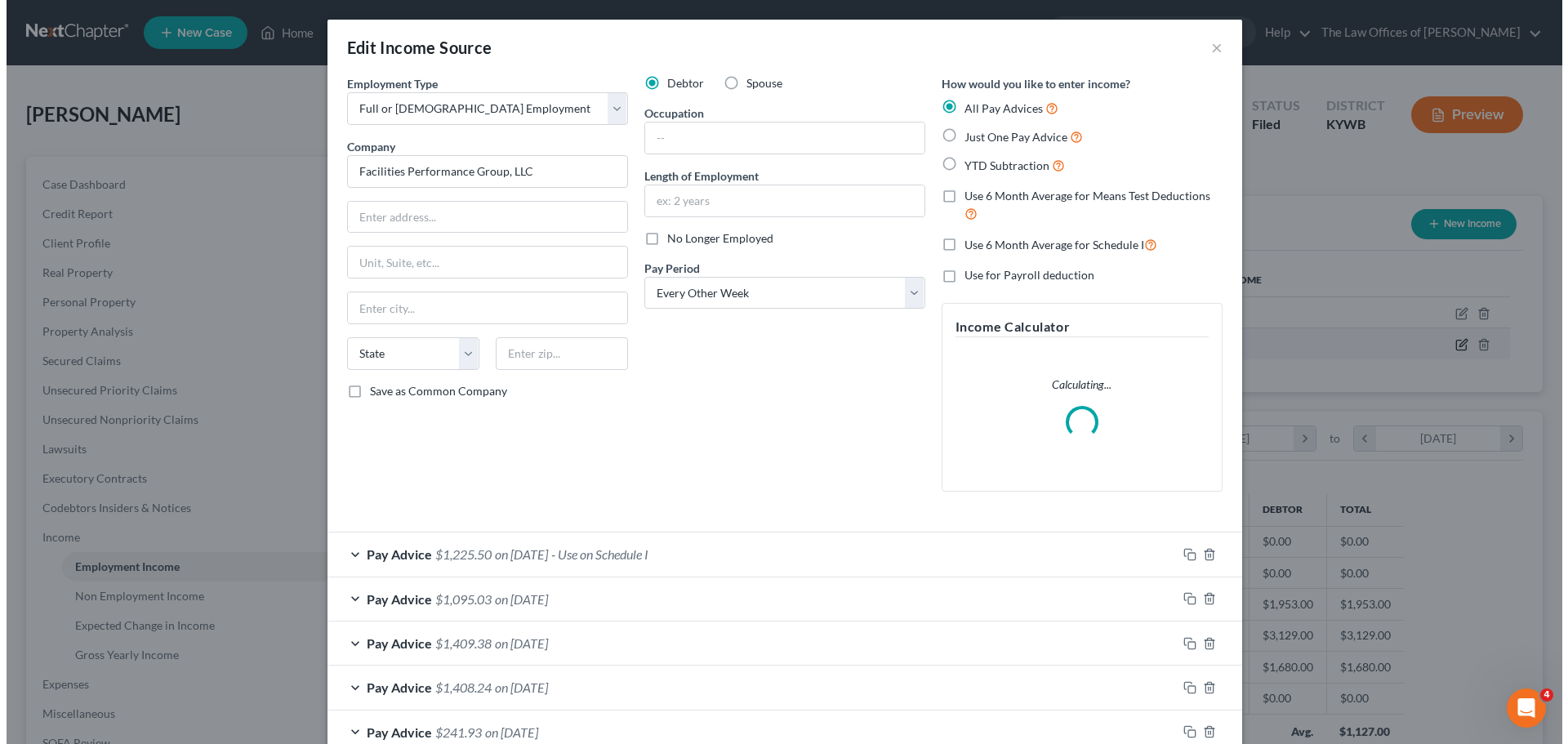
scroll to position [307, 648]
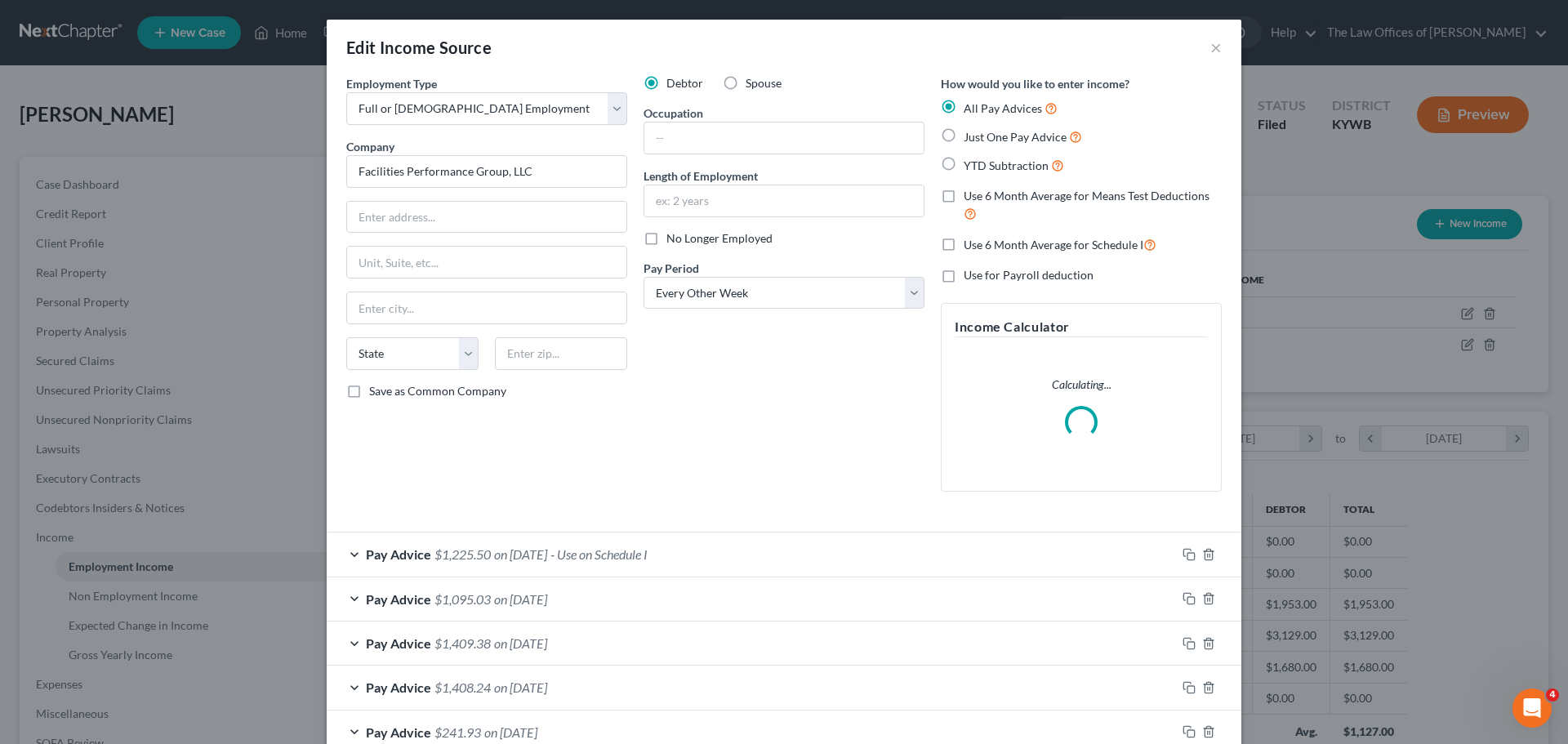
click at [666, 239] on label "No Longer Employed" at bounding box center [719, 238] width 106 height 16
click at [672, 239] on input "No Longer Employed" at bounding box center [678, 235] width 10 height 10
checkbox input "true"
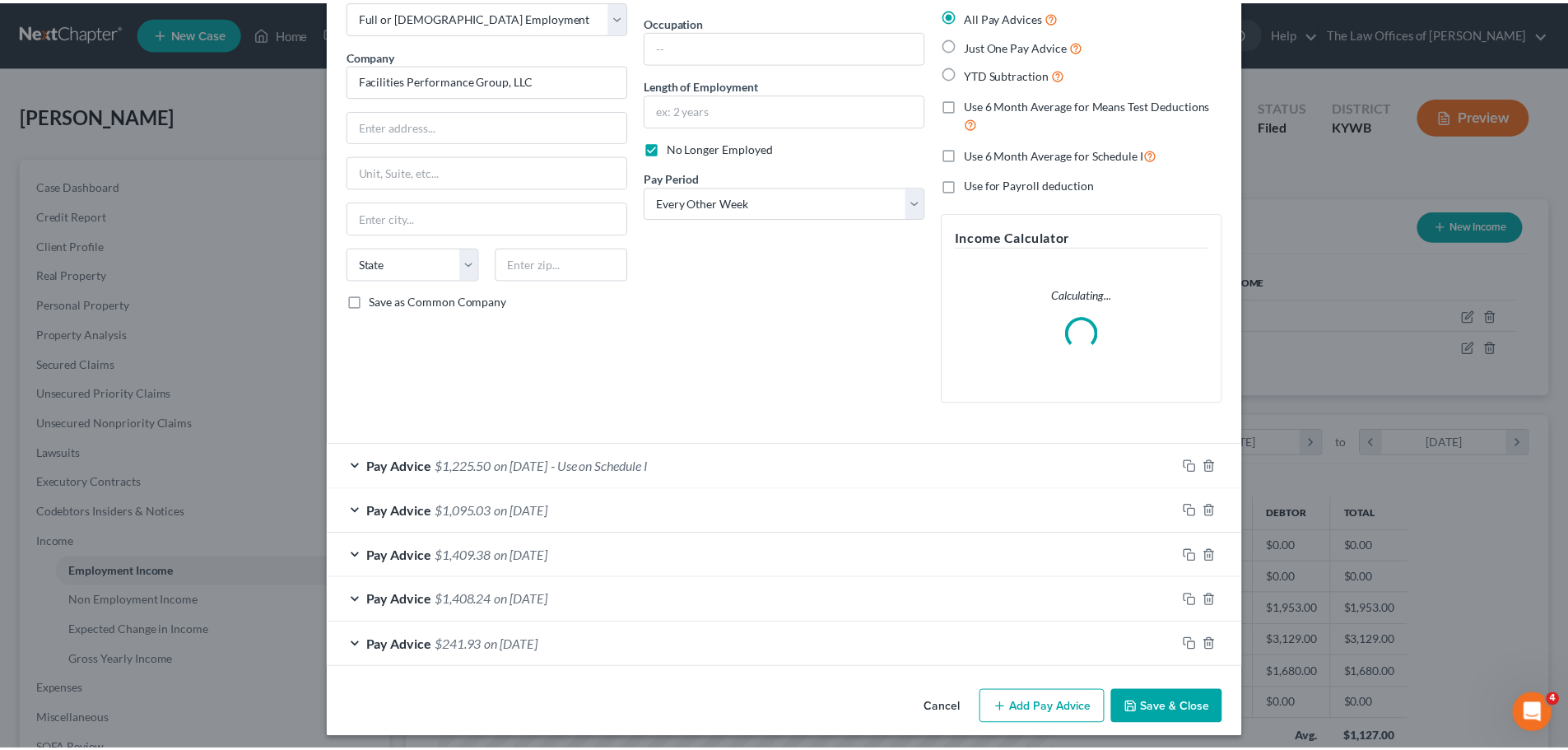
scroll to position [101, 0]
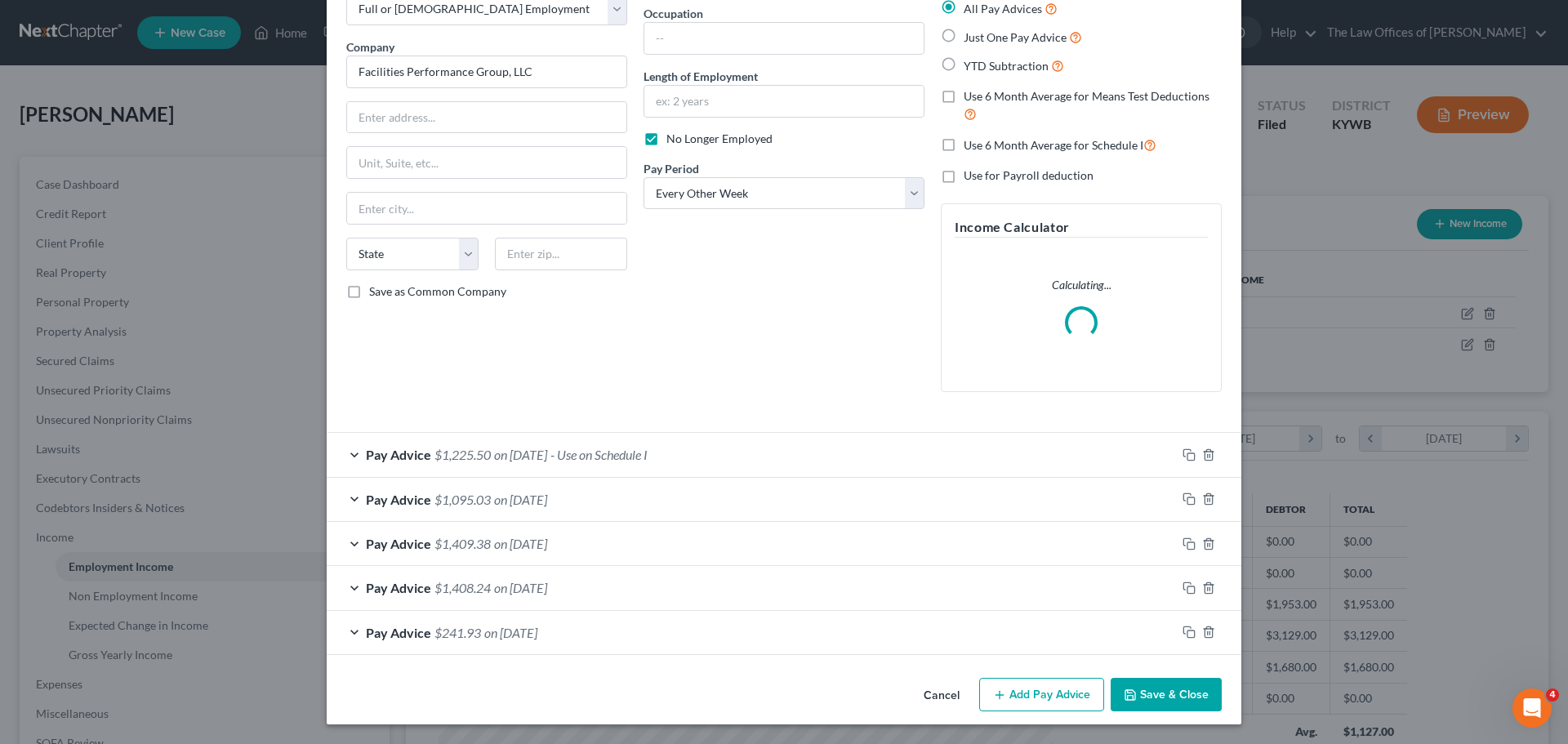
click at [1163, 687] on button "Save & Close" at bounding box center [1166, 695] width 111 height 34
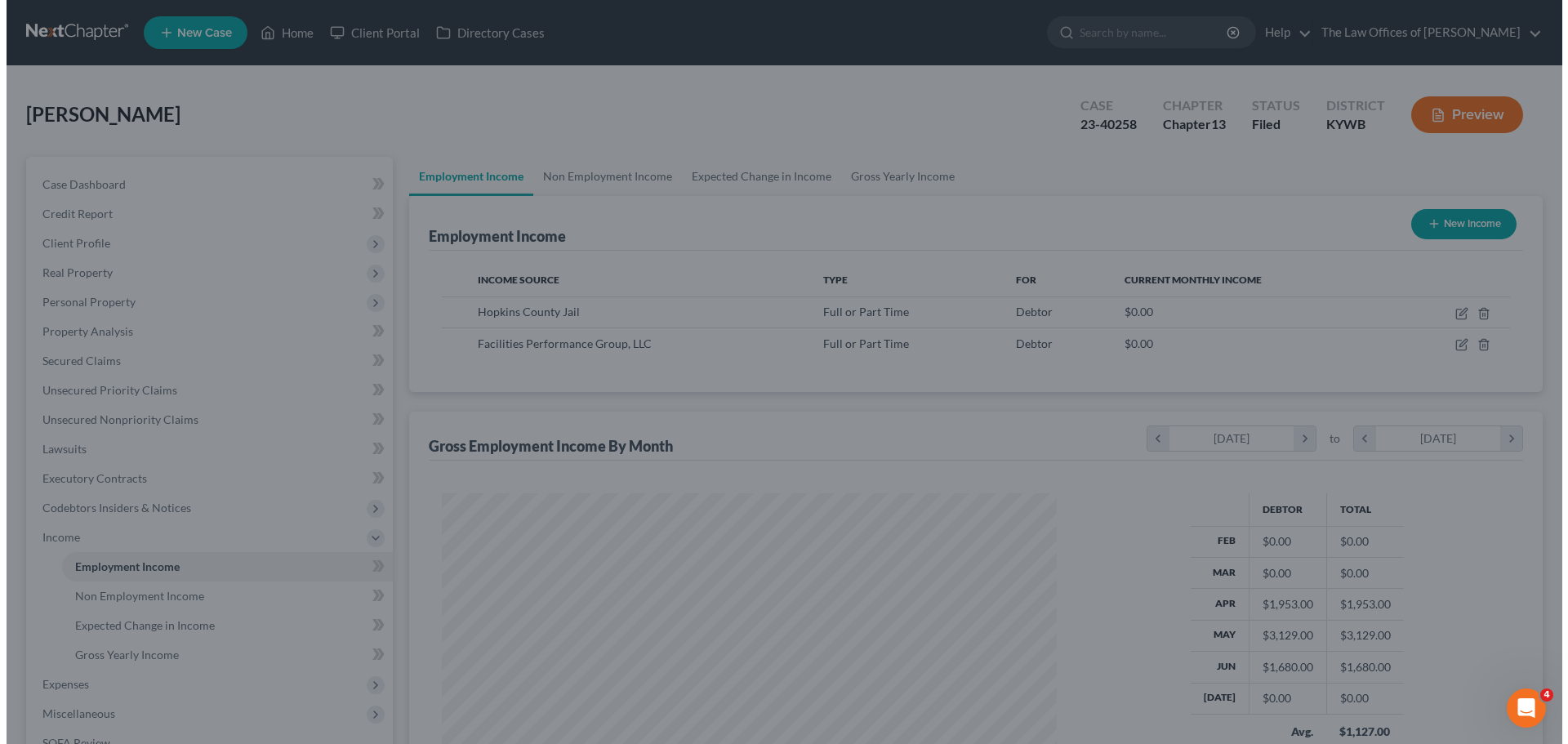
scroll to position [816365, 815985]
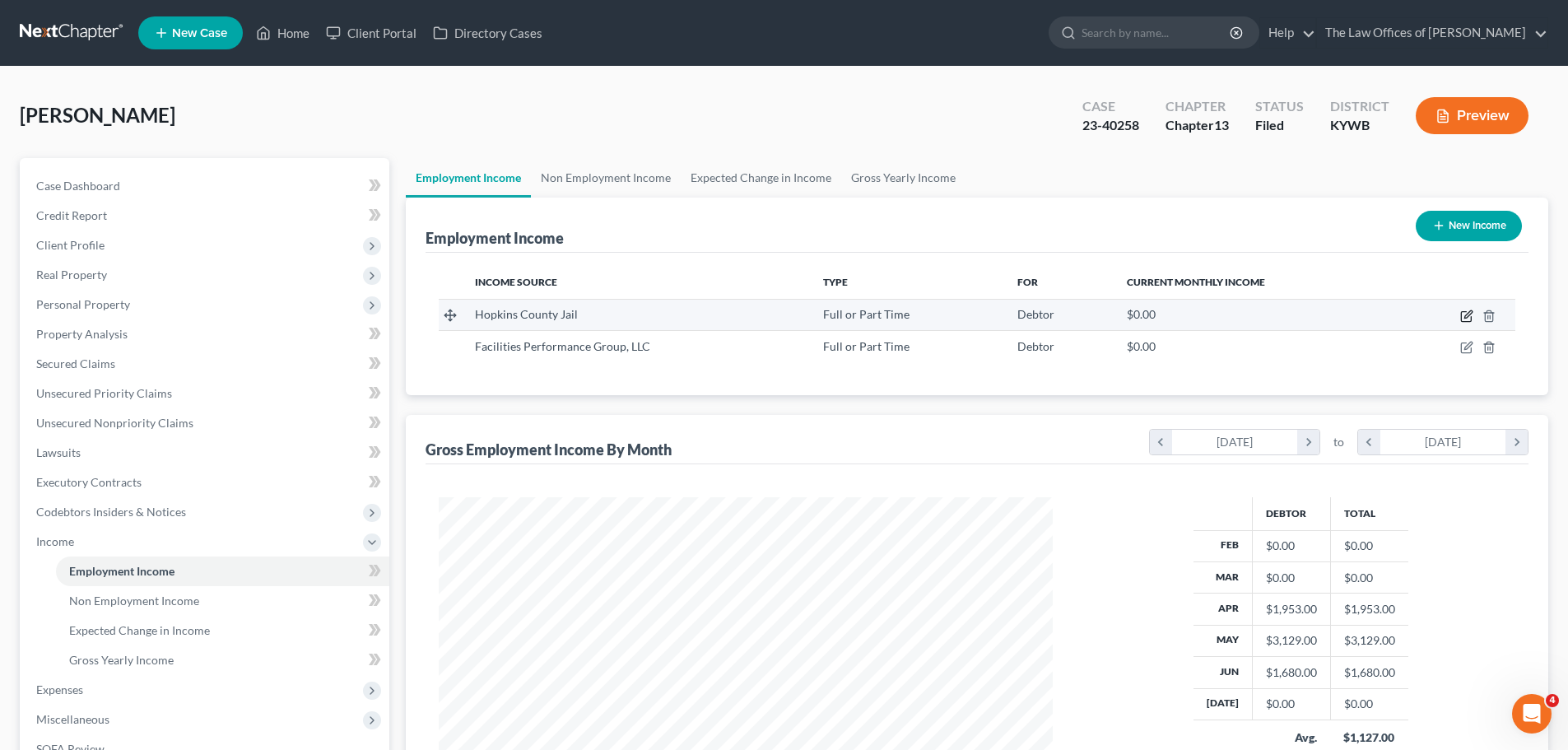
click at [1466, 319] on icon "button" at bounding box center [1466, 316] width 13 height 13
select select "0"
select select "18"
select select "1"
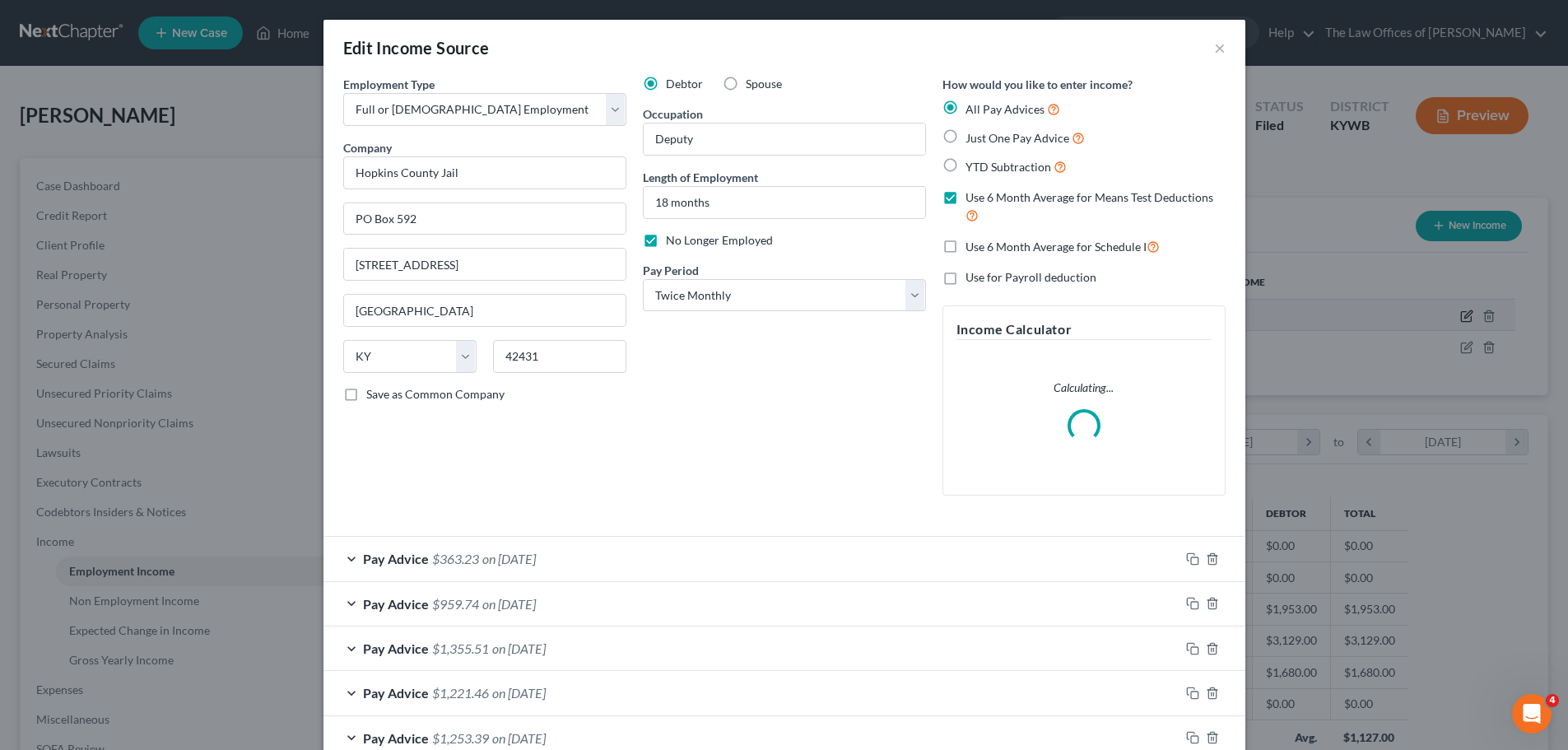
scroll to position [310, 653]
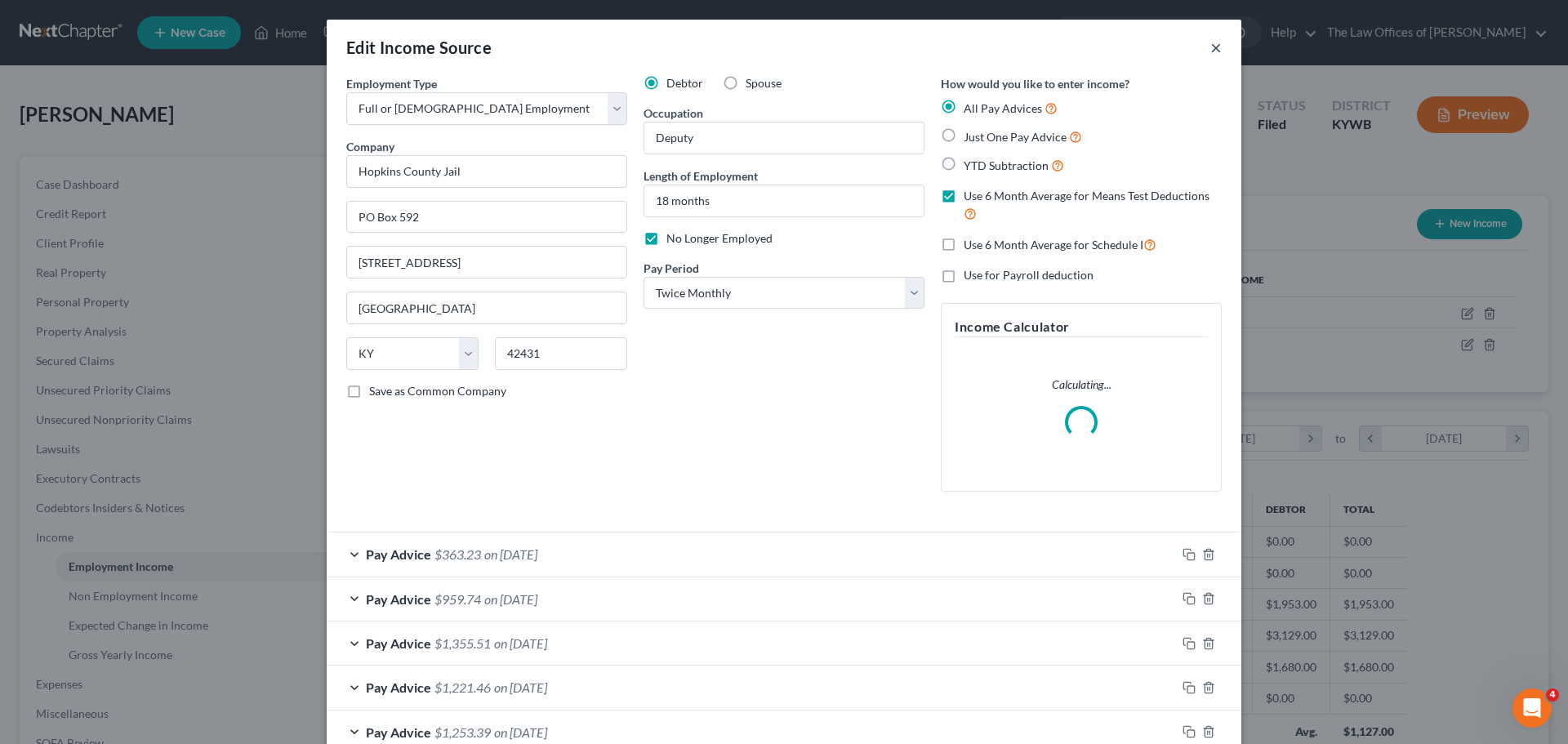
click at [1211, 51] on button "×" at bounding box center [1216, 47] width 11 height 20
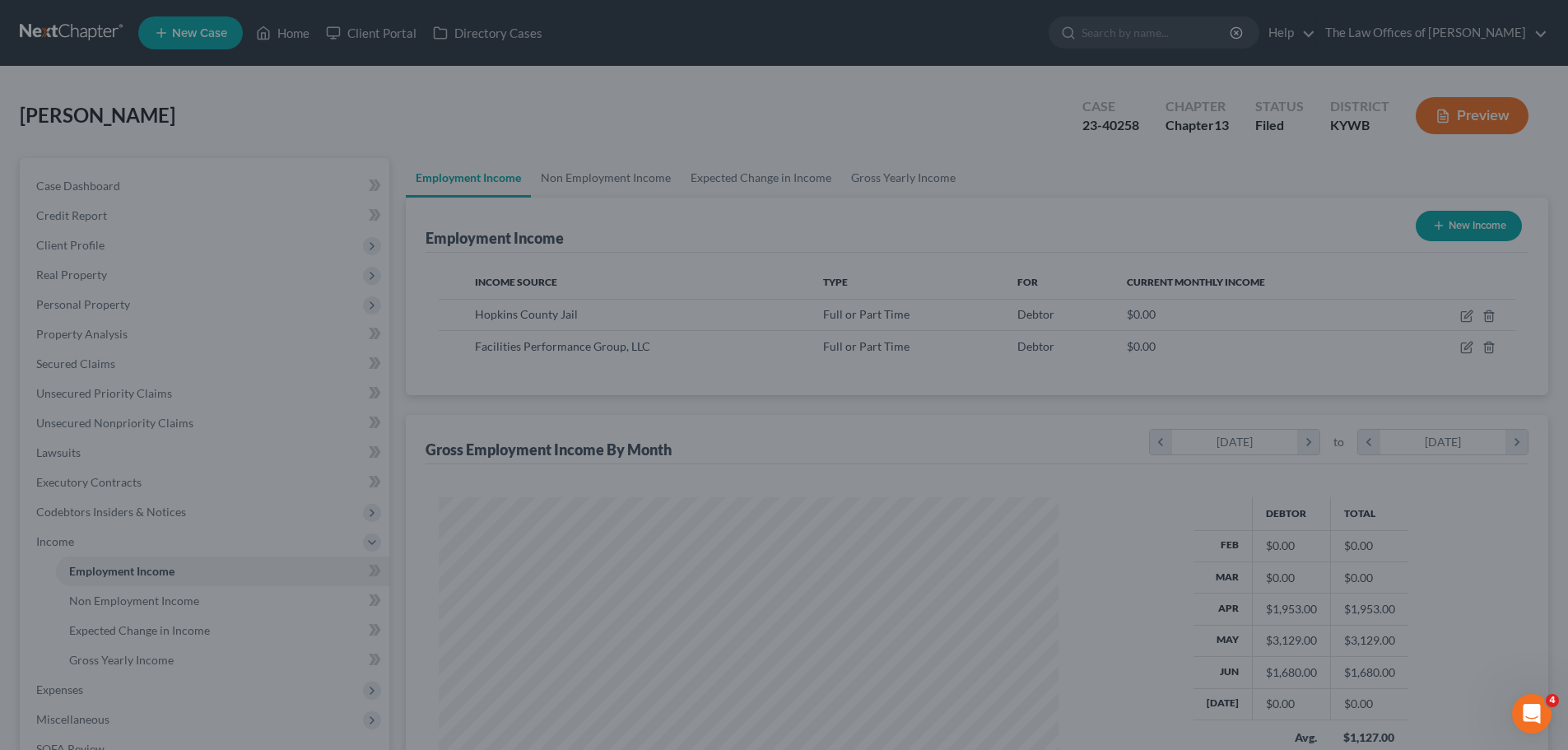
scroll to position [822949, 822307]
